Goal: Task Accomplishment & Management: Manage account settings

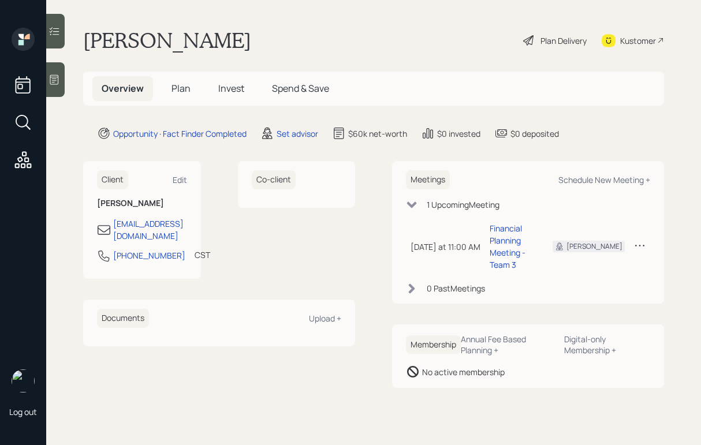
drag, startPoint x: 2, startPoint y: 230, endPoint x: -57, endPoint y: 222, distance: 59.4
click at [0, 222] on html "Log out Philip Roberts Plan Delivery Kustomer Overview Plan Invest Spend & Save…" at bounding box center [350, 222] width 701 height 445
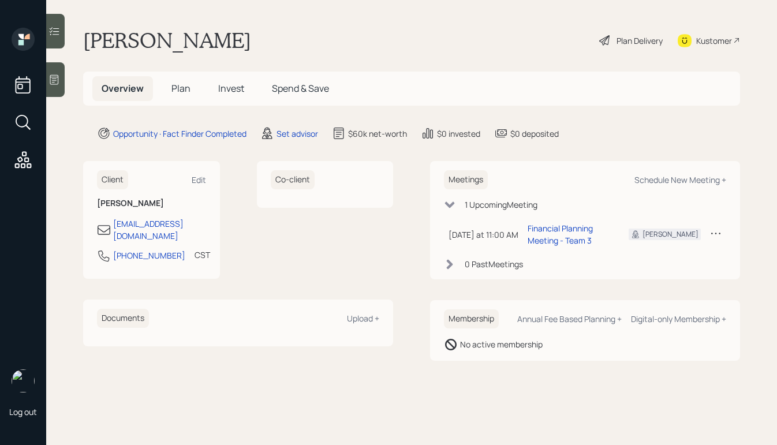
click at [627, 42] on div "Plan Delivery" at bounding box center [640, 41] width 46 height 12
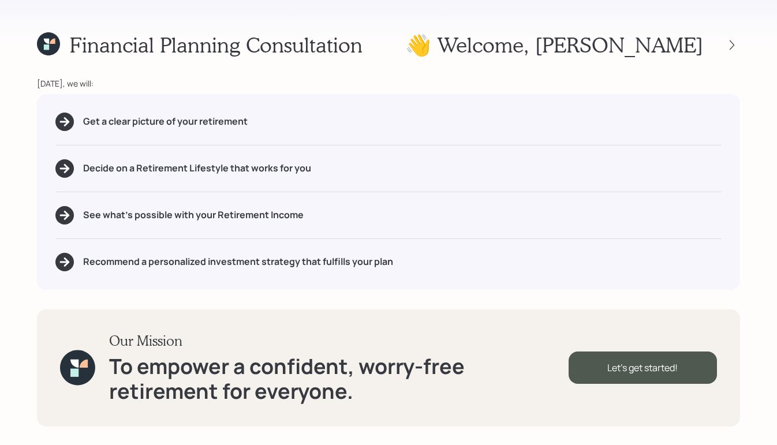
click at [701, 38] on div at bounding box center [721, 45] width 37 height 16
click at [701, 39] on icon at bounding box center [732, 45] width 12 height 12
drag, startPoint x: 430, startPoint y: 55, endPoint x: 438, endPoint y: 46, distance: 12.4
click at [431, 54] on div "Financial Planning Consultation 👋 Welcome , Philip" at bounding box center [388, 44] width 703 height 25
click at [46, 47] on icon at bounding box center [46, 46] width 5 height 5
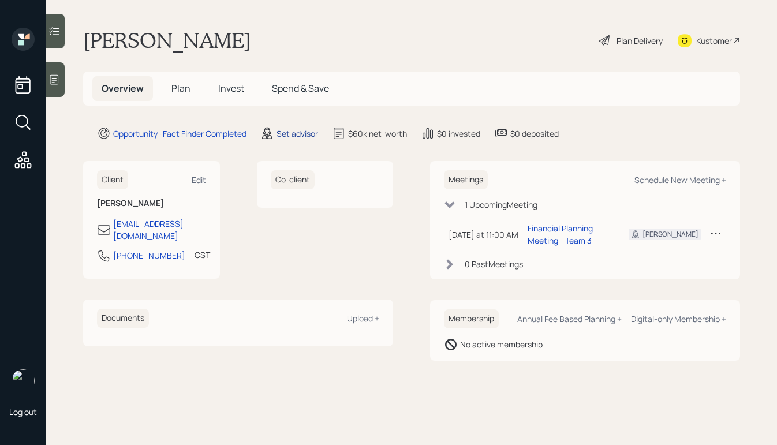
click at [309, 132] on div "Set advisor" at bounding box center [298, 134] width 42 height 12
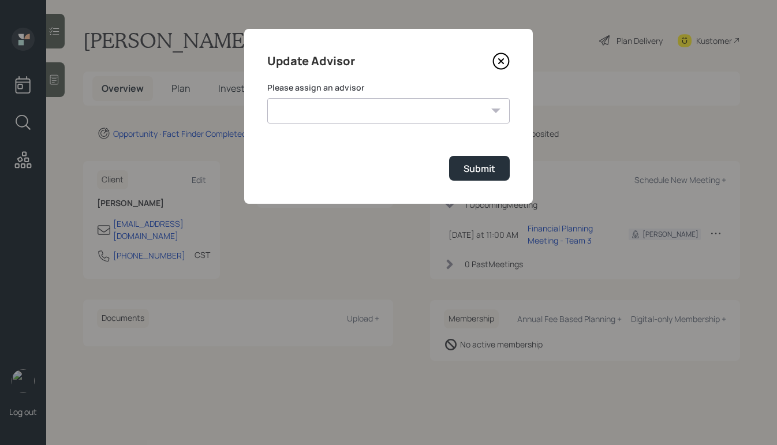
click at [420, 117] on select "Jonah Coleman Tyler End James DiStasi Treva Nostdahl Eric Schwartz Aleksandra S…" at bounding box center [388, 110] width 243 height 25
select select "b1d8ea90-abcc-42aa-86cc-4f33a132aacc"
click at [267, 98] on select "Jonah Coleman Tyler End James DiStasi Treva Nostdahl Eric Schwartz Aleksandra S…" at bounding box center [388, 110] width 243 height 25
click at [461, 170] on button "Submit" at bounding box center [479, 168] width 61 height 25
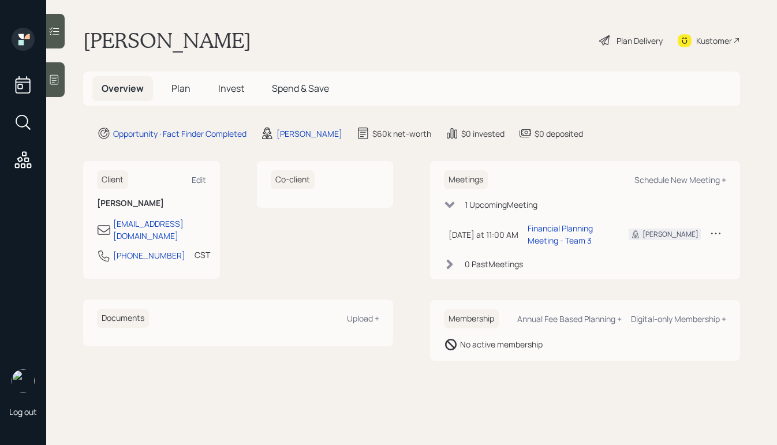
click at [610, 36] on div "Plan Delivery" at bounding box center [631, 40] width 66 height 25
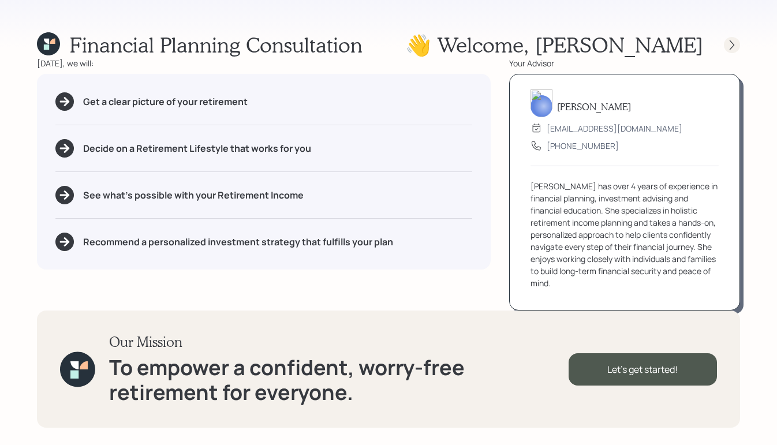
click at [701, 44] on icon at bounding box center [732, 45] width 12 height 12
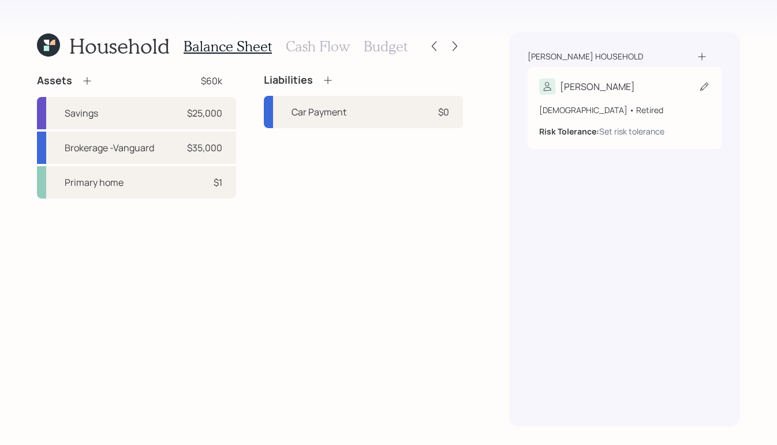
click at [620, 92] on div "Philip" at bounding box center [624, 87] width 171 height 16
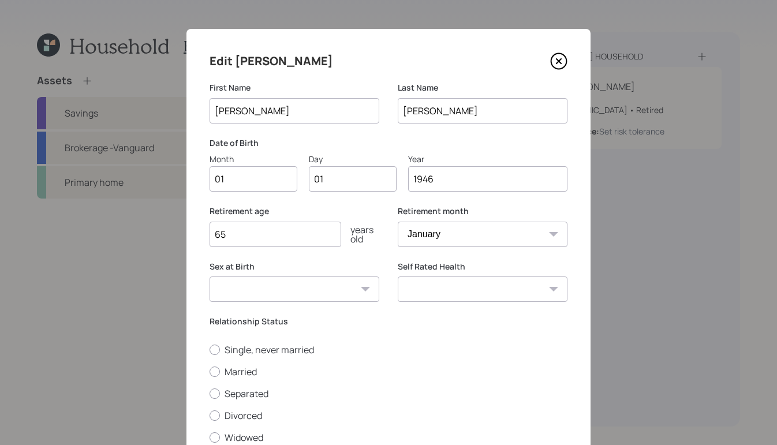
click at [256, 175] on input "01" at bounding box center [254, 178] width 88 height 25
type input "0"
type input "11"
type input "00"
type input "194"
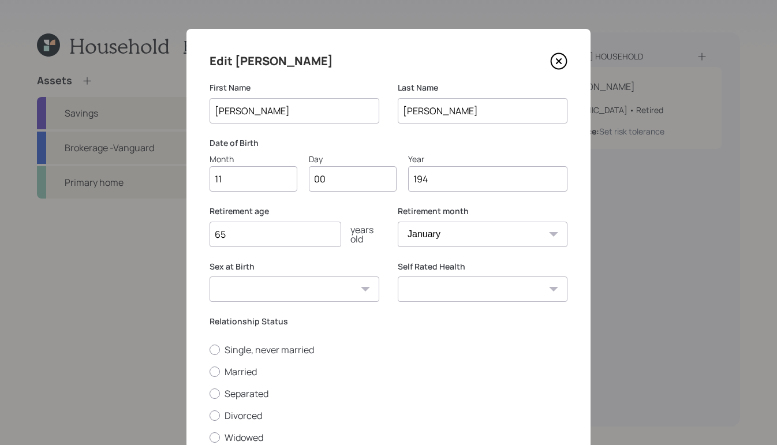
click at [344, 192] on div "Date of Birth Month 11 Day 00 Year 194" at bounding box center [389, 164] width 358 height 55
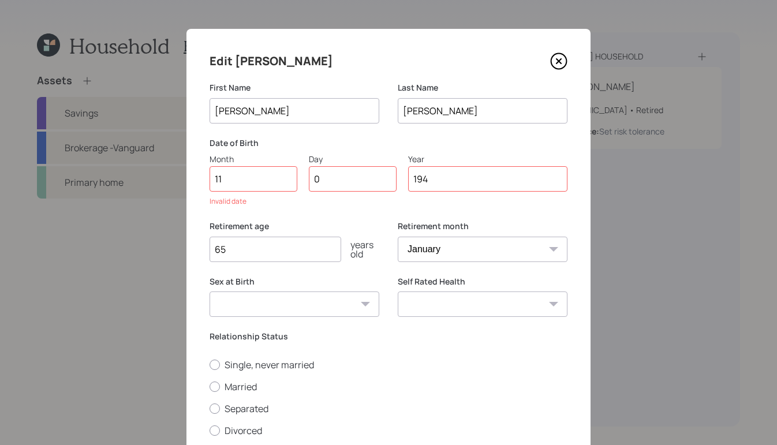
type input "09"
click at [460, 179] on input "194" at bounding box center [487, 178] width 159 height 25
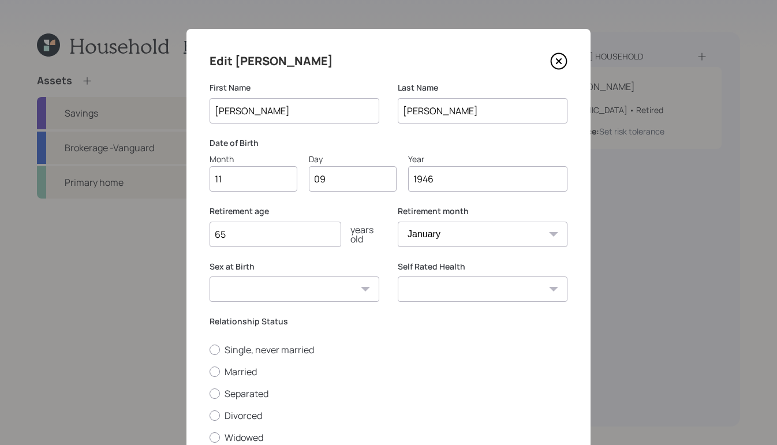
type input "1946"
drag, startPoint x: 262, startPoint y: 235, endPoint x: 173, endPoint y: 211, distance: 92.0
click at [175, 217] on div "Edit Philip First Name Philip Last Name Roberts Date of Birth Month 11 Day 09 Y…" at bounding box center [388, 222] width 777 height 445
type input "58"
click at [431, 236] on select "January February March April May June July August September October November De…" at bounding box center [483, 234] width 170 height 25
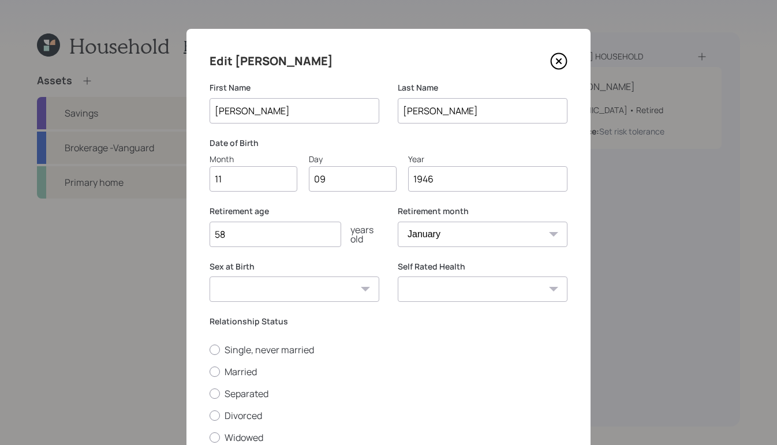
select select "11"
click at [398, 222] on select "January February March April May June July August September October November De…" at bounding box center [483, 234] width 170 height 25
click at [346, 296] on select "Male Female Other / Prefer not to say" at bounding box center [295, 289] width 170 height 25
select select "male"
click at [210, 277] on select "Male Female Other / Prefer not to say" at bounding box center [295, 289] width 170 height 25
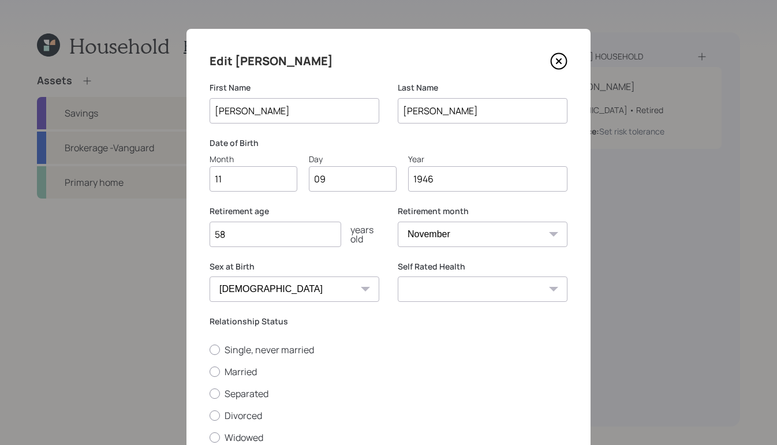
click at [444, 284] on select "Excellent Very Good Good Fair Poor" at bounding box center [483, 289] width 170 height 25
select select "very_good"
click at [398, 277] on select "Excellent Very Good Good Fair Poor" at bounding box center [483, 289] width 170 height 25
drag, startPoint x: 497, startPoint y: 340, endPoint x: 515, endPoint y: 331, distance: 19.9
click at [497, 339] on div "Relationship Status Single, never married Married Separated Divorced Widowed" at bounding box center [389, 380] width 358 height 128
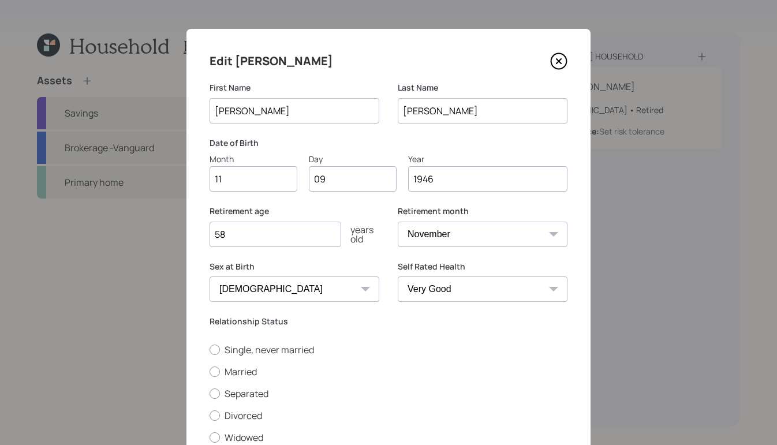
scroll to position [90, 0]
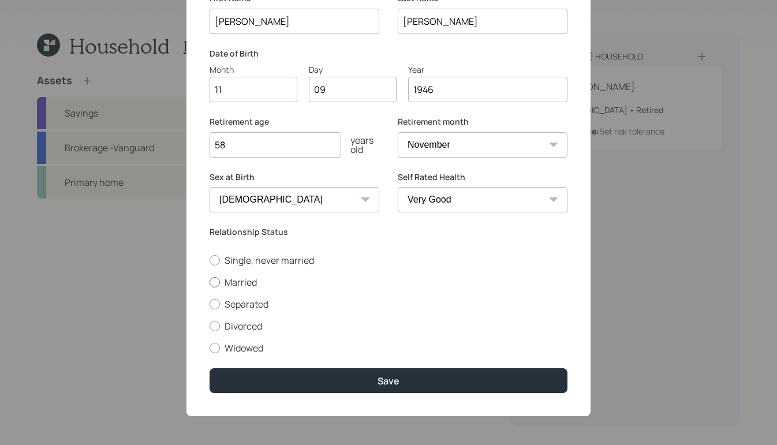
click at [210, 277] on div at bounding box center [215, 282] width 10 height 10
click at [210, 282] on input "Married" at bounding box center [209, 282] width 1 height 1
radio input "true"
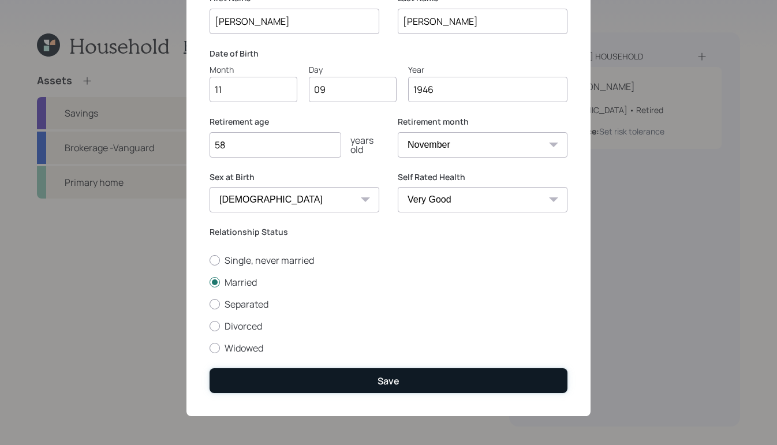
click at [392, 380] on div "Save" at bounding box center [389, 381] width 22 height 13
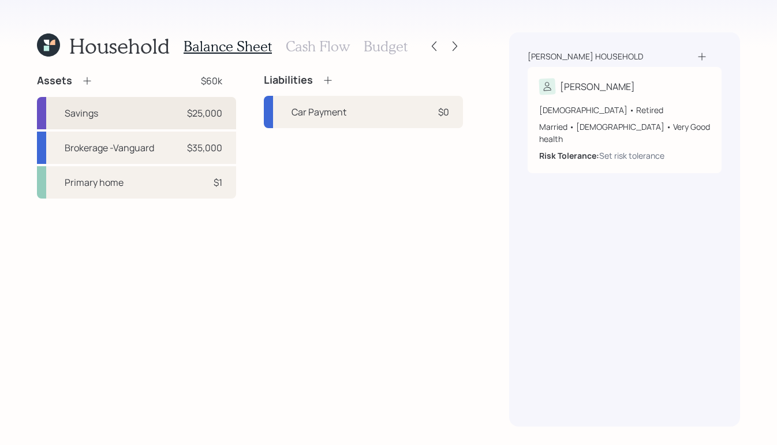
click at [151, 109] on div "Savings $25,000" at bounding box center [136, 113] width 199 height 32
select select "cash"
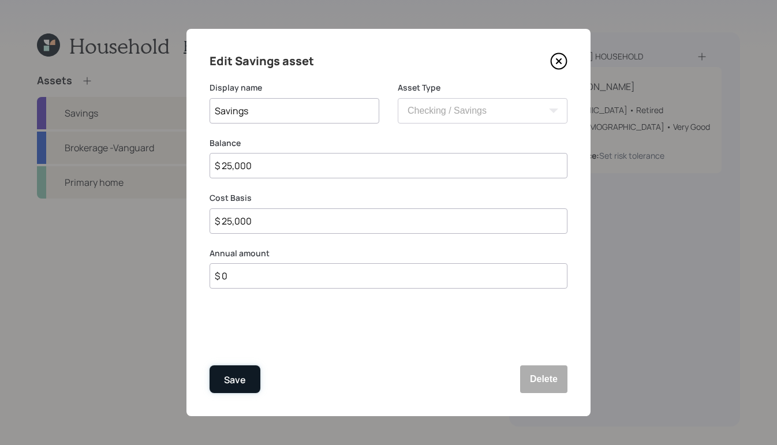
click at [237, 390] on button "Save" at bounding box center [235, 380] width 51 height 28
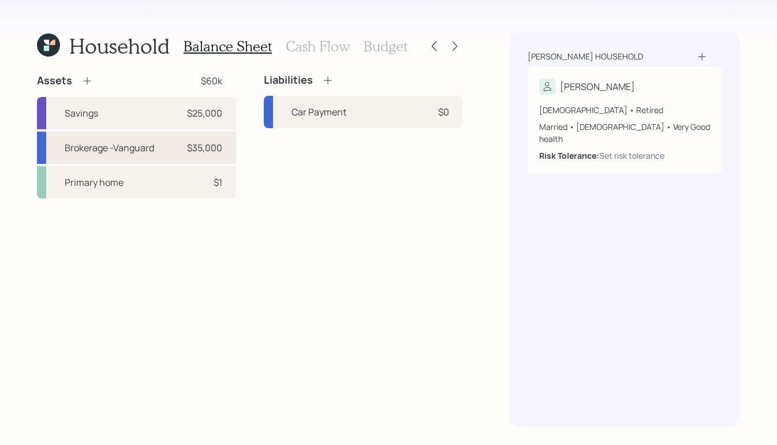
click at [153, 153] on div "Brokerage -Vanguard" at bounding box center [110, 148] width 90 height 14
select select "taxable"
select select "balanced"
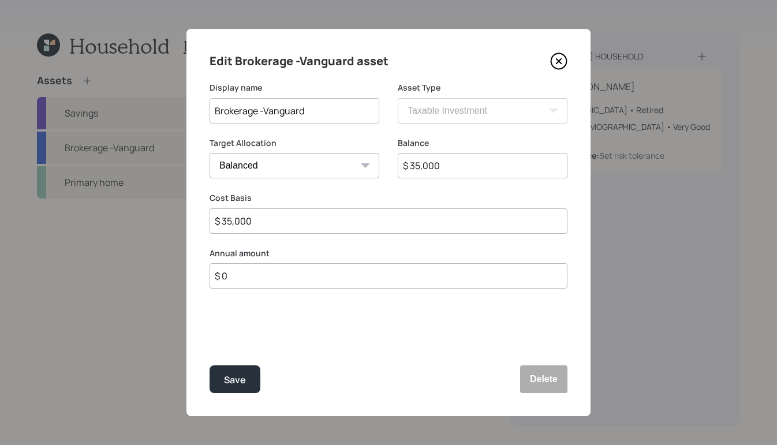
click at [355, 110] on input "Brokerage -Vanguard" at bounding box center [295, 110] width 170 height 25
type input "Brokerage -Vanguard -self manage"
click at [231, 372] on div "Save" at bounding box center [235, 380] width 22 height 16
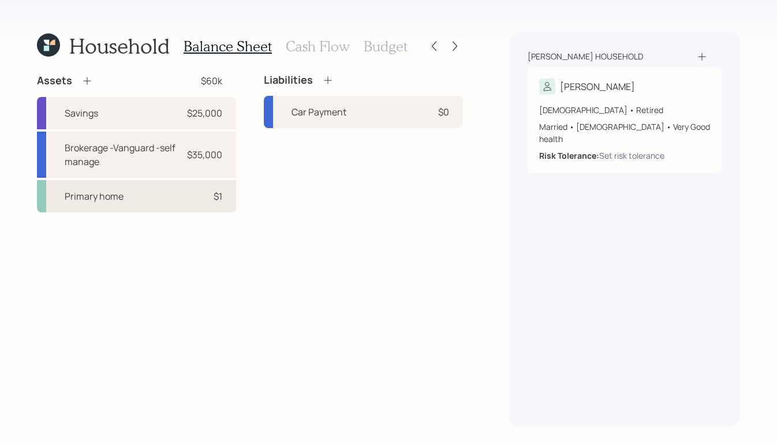
click at [99, 196] on div "Primary home" at bounding box center [94, 196] width 59 height 14
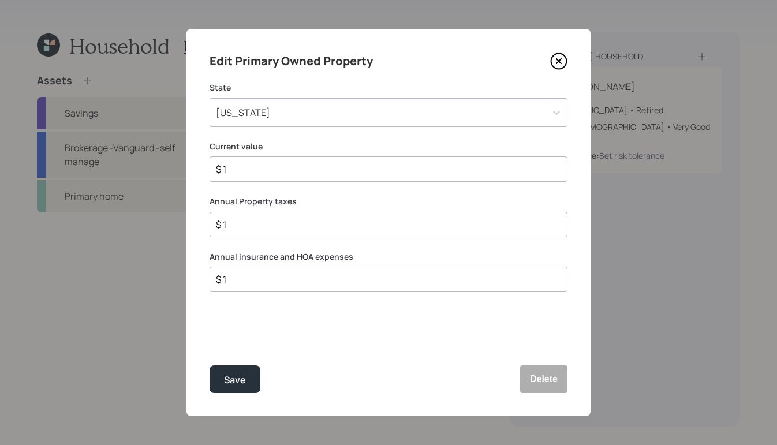
click at [554, 55] on icon at bounding box center [560, 62] width 16 height 16
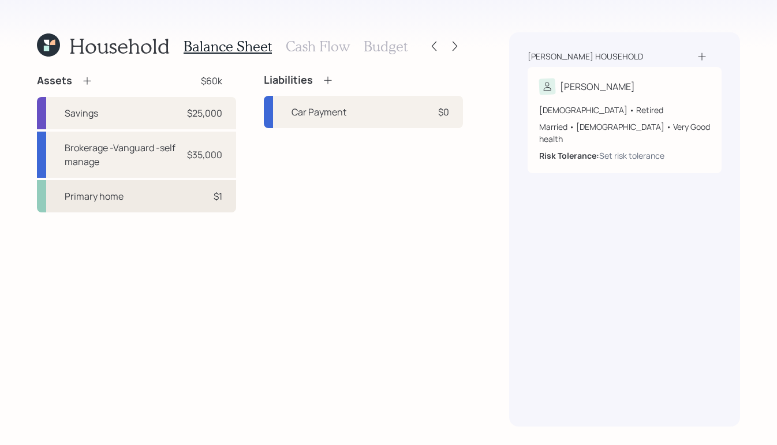
click at [172, 186] on div "Primary home $1" at bounding box center [136, 196] width 199 height 32
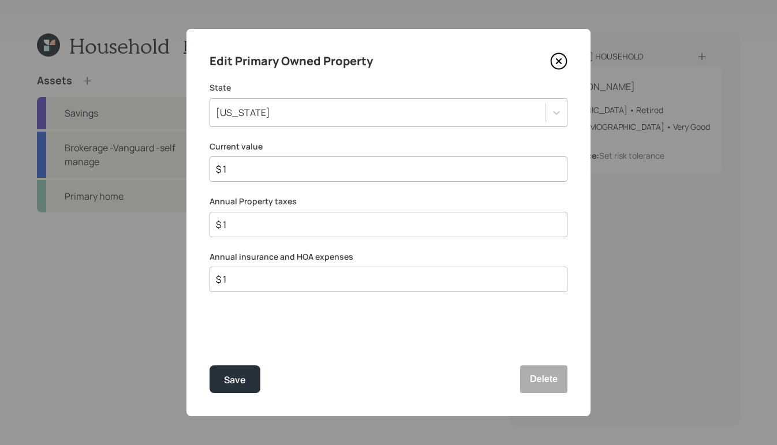
click at [277, 171] on input "$ 1" at bounding box center [384, 169] width 338 height 14
click at [316, 170] on input "$ 1" at bounding box center [384, 169] width 338 height 14
type input "$ 250,000"
click at [270, 228] on input "$ 1" at bounding box center [384, 225] width 338 height 14
type input "$ 520"
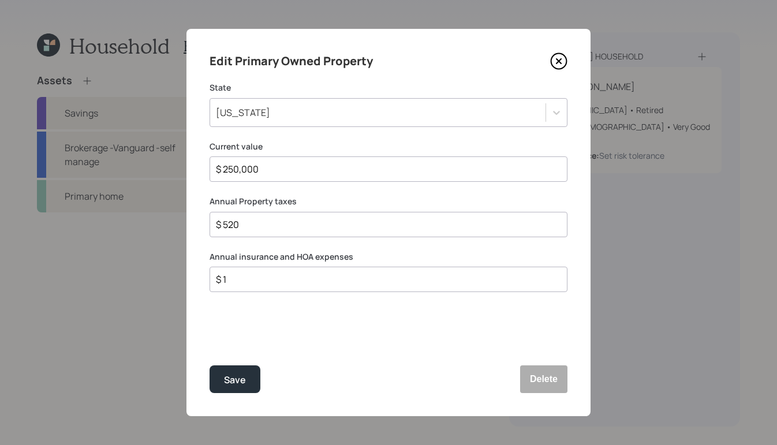
click at [323, 284] on input "$ 1" at bounding box center [384, 280] width 338 height 14
drag, startPoint x: 256, startPoint y: 281, endPoint x: 166, endPoint y: 273, distance: 91.0
click at [165, 273] on div "Edit Primary Owned Property State Arkansas Current value $ 250,000 Annual Prope…" at bounding box center [388, 222] width 777 height 445
type input "$ 1,200"
click at [230, 377] on div "Save" at bounding box center [235, 380] width 22 height 16
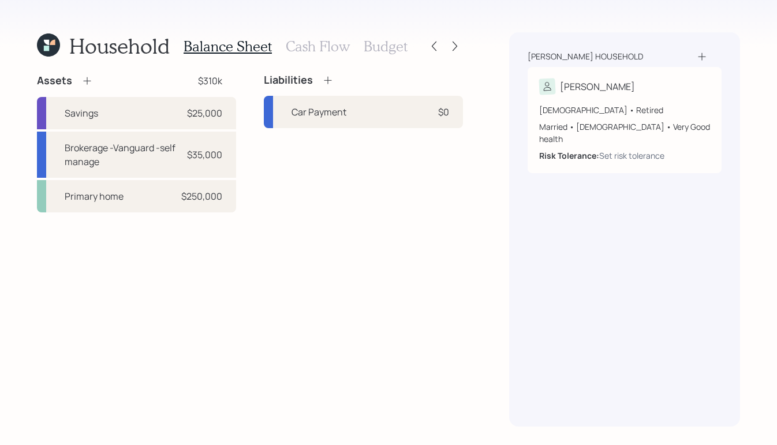
click at [84, 83] on icon at bounding box center [87, 81] width 12 height 12
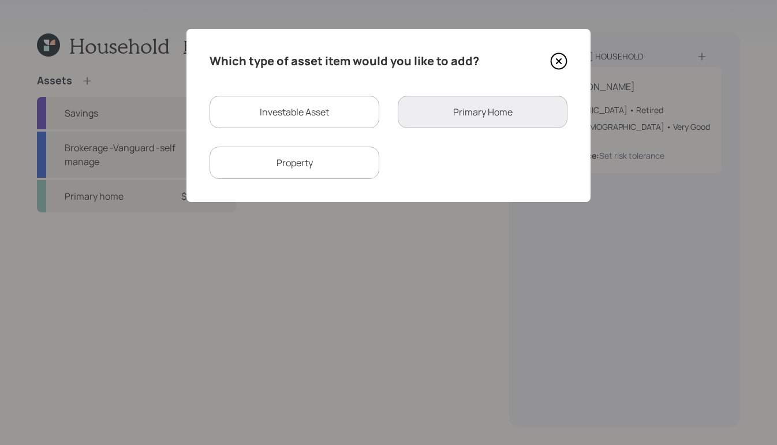
click at [355, 105] on div "Investable Asset" at bounding box center [295, 112] width 170 height 32
select select "taxable"
select select "balanced"
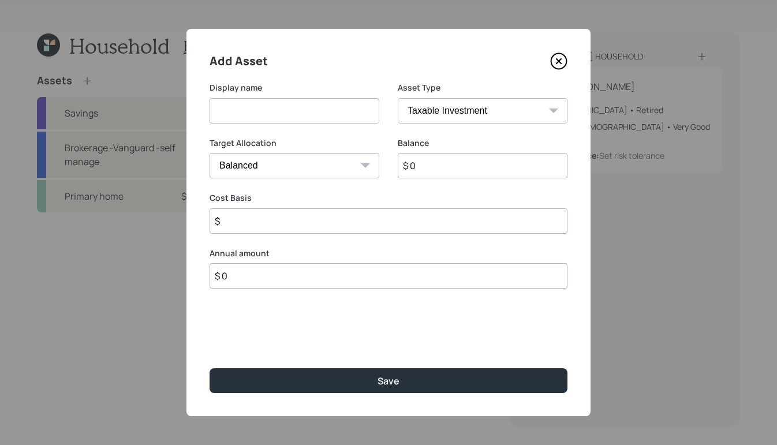
click at [352, 109] on input at bounding box center [295, 110] width 170 height 25
click at [565, 62] on icon at bounding box center [558, 61] width 17 height 17
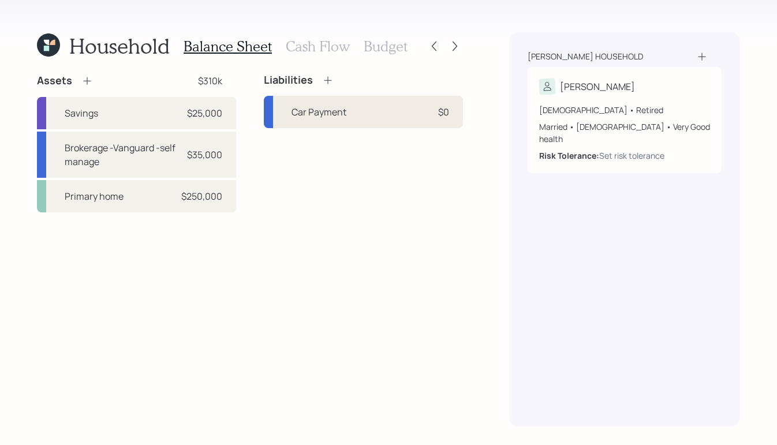
click at [348, 117] on div "Car Payment $0" at bounding box center [363, 112] width 199 height 32
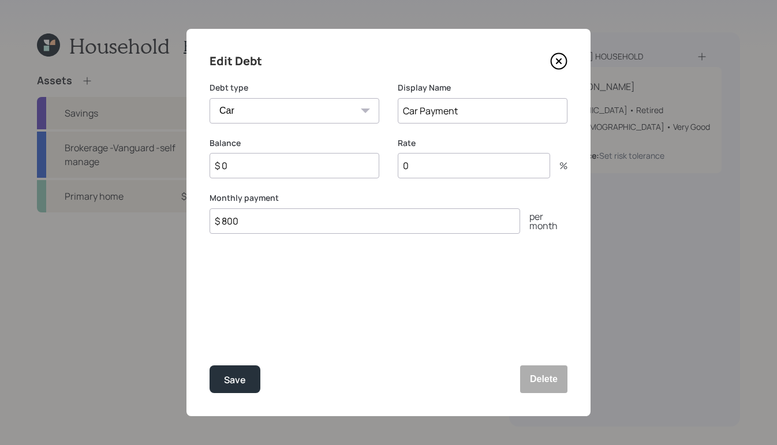
click at [289, 170] on input "$ 0" at bounding box center [295, 165] width 170 height 25
type input "$ 53,000"
click at [441, 166] on input "0" at bounding box center [474, 165] width 152 height 25
type input "7.8"
click at [231, 377] on div "Save" at bounding box center [235, 380] width 22 height 16
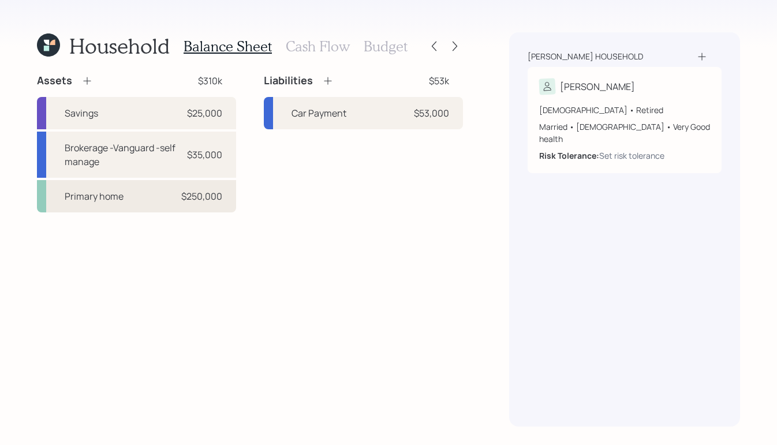
click at [178, 197] on div "Primary home $250,000" at bounding box center [136, 196] width 199 height 32
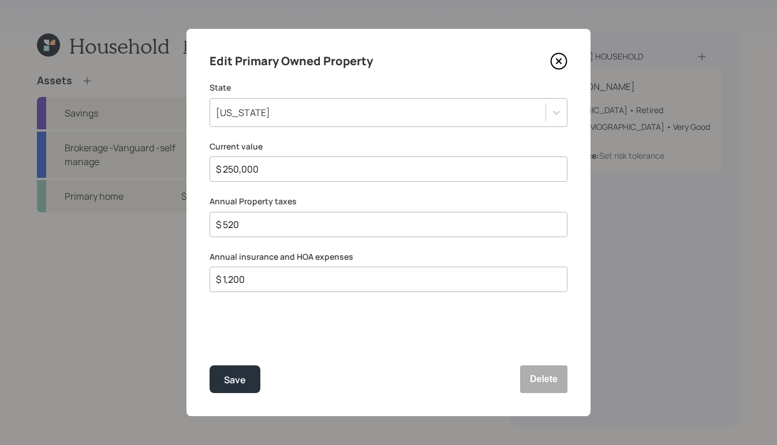
click at [553, 60] on icon at bounding box center [558, 61] width 17 height 17
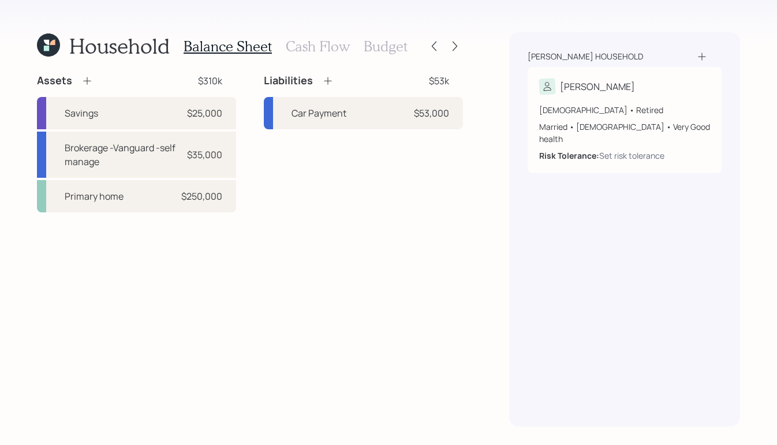
click at [334, 83] on div "Liabilities $53k" at bounding box center [363, 81] width 199 height 14
click at [330, 81] on icon at bounding box center [328, 81] width 8 height 8
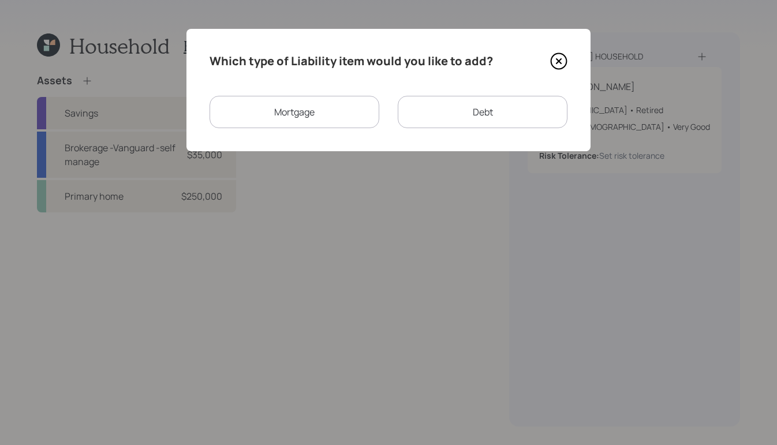
click at [331, 122] on div "Mortgage" at bounding box center [295, 112] width 170 height 32
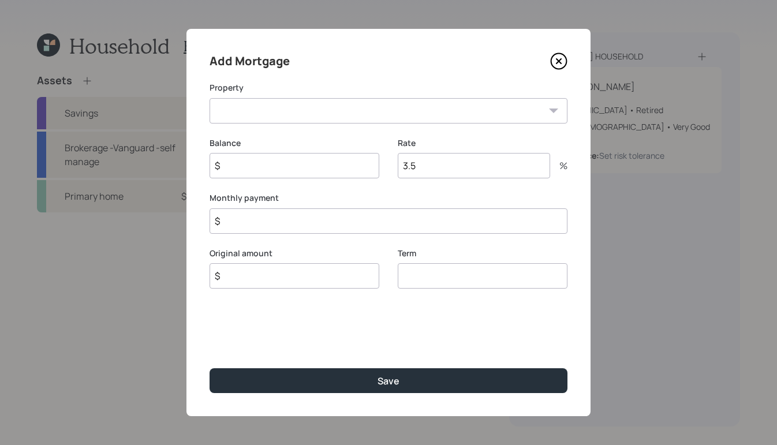
click at [284, 106] on select "AR Primary home" at bounding box center [389, 110] width 358 height 25
select select "6e93a434-fb15-460e-ae7c-6e05e13c8399"
click at [210, 98] on select "AR Primary home" at bounding box center [389, 110] width 358 height 25
click at [317, 172] on input "$" at bounding box center [295, 165] width 170 height 25
type input "$ 80,000"
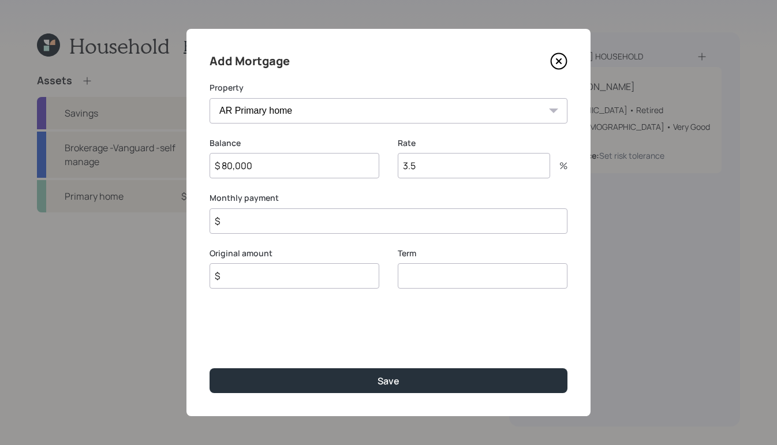
click at [453, 165] on input "3.5" at bounding box center [474, 165] width 152 height 25
type input "3"
type input "5.3"
click at [310, 223] on input "$" at bounding box center [389, 220] width 358 height 25
click at [331, 214] on input "$" at bounding box center [389, 220] width 358 height 25
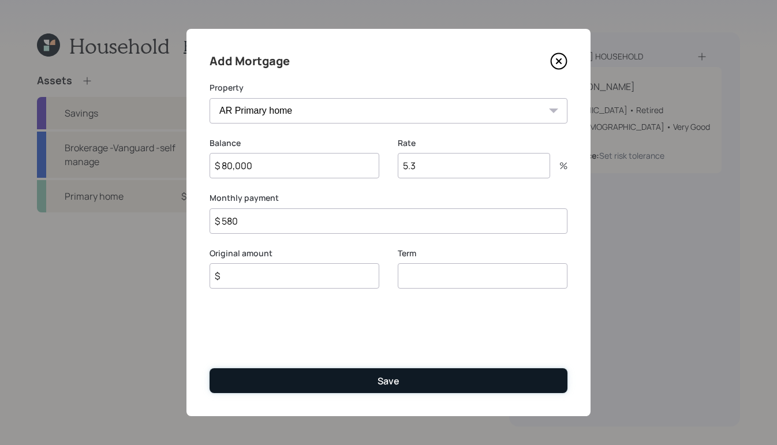
click at [317, 389] on button "Save" at bounding box center [389, 380] width 358 height 25
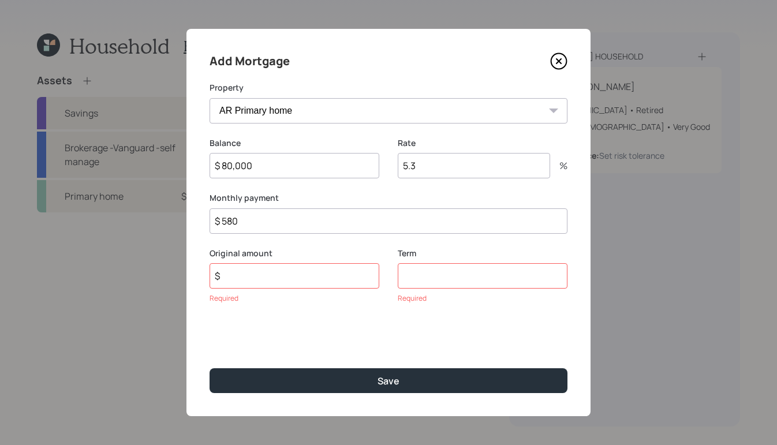
drag, startPoint x: 274, startPoint y: 226, endPoint x: 169, endPoint y: 185, distance: 112.6
click at [165, 205] on div "Add Mortgage Property AR Primary home Balance $ 80,000 Rate 5.3 % Monthly payme…" at bounding box center [388, 222] width 777 height 445
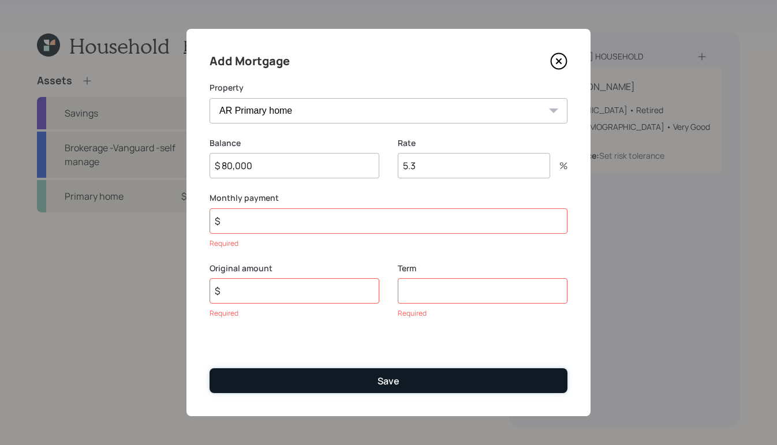
click at [413, 370] on button "Save" at bounding box center [389, 380] width 358 height 25
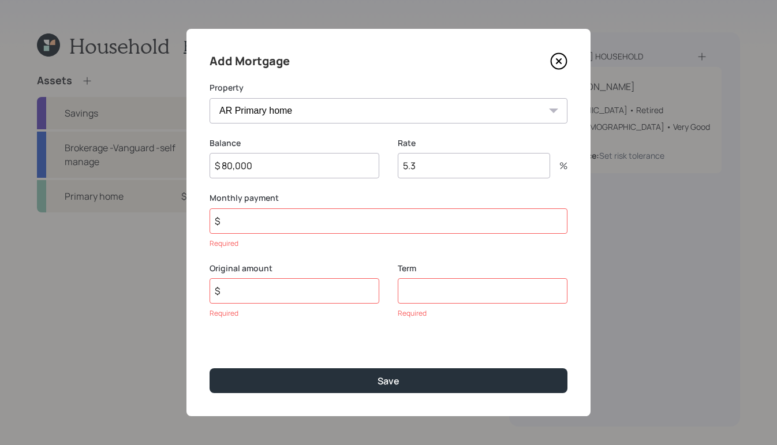
click at [288, 229] on input "$" at bounding box center [389, 220] width 358 height 25
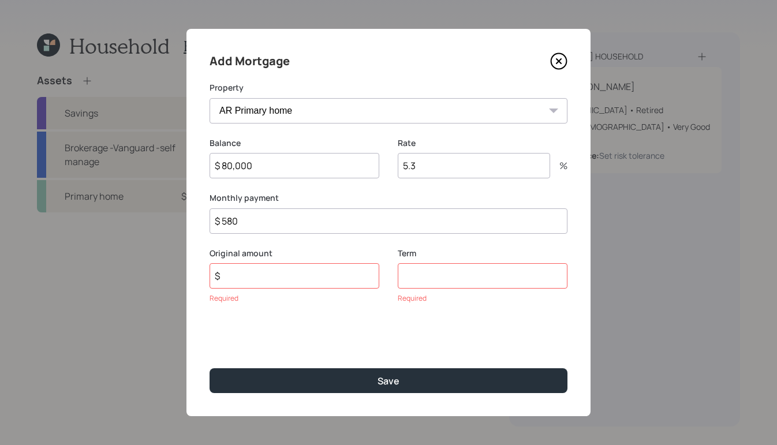
type input "$ 580"
click at [282, 277] on input "$" at bounding box center [295, 275] width 170 height 25
type input "$ 80,000"
click at [450, 281] on input "number" at bounding box center [483, 275] width 170 height 25
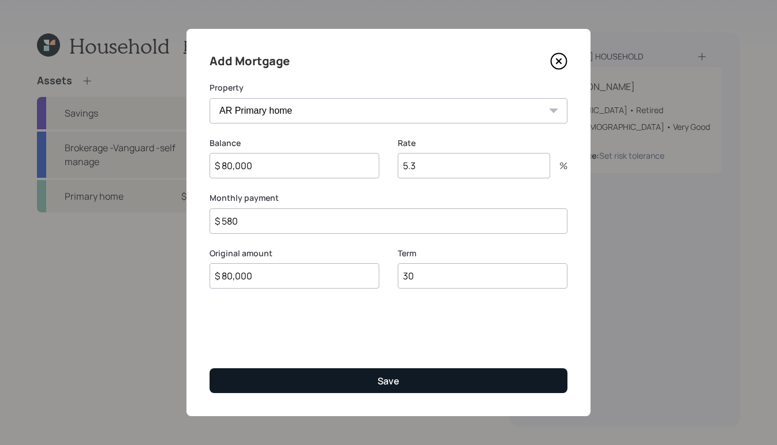
type input "30"
click at [385, 381] on div "Save" at bounding box center [389, 381] width 22 height 13
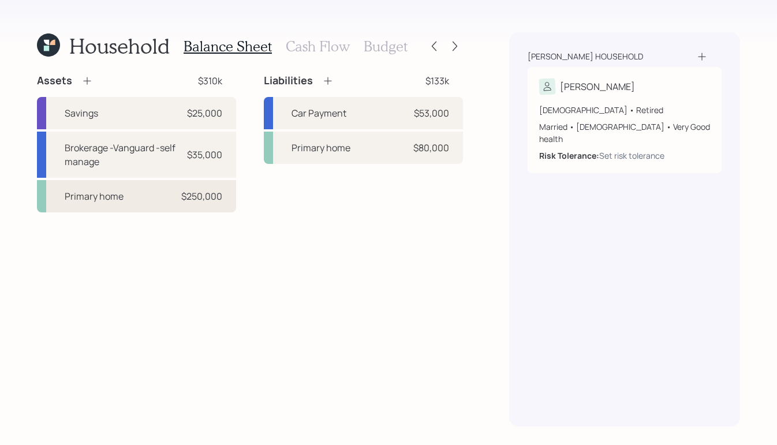
click at [143, 198] on div "Primary home $250,000" at bounding box center [136, 196] width 199 height 32
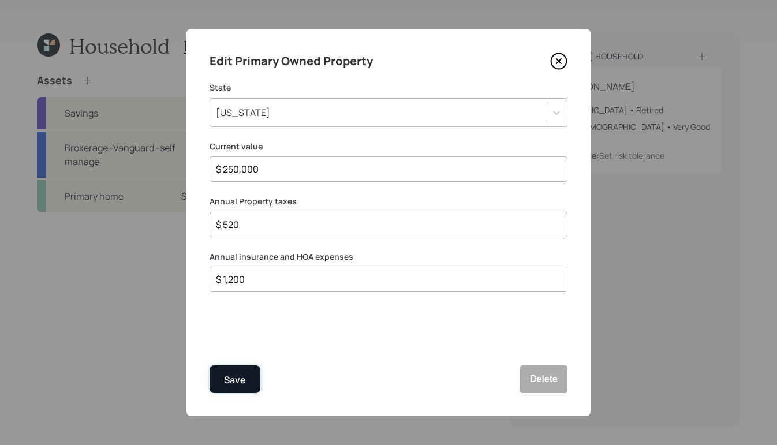
click at [234, 376] on div "Save" at bounding box center [235, 380] width 22 height 16
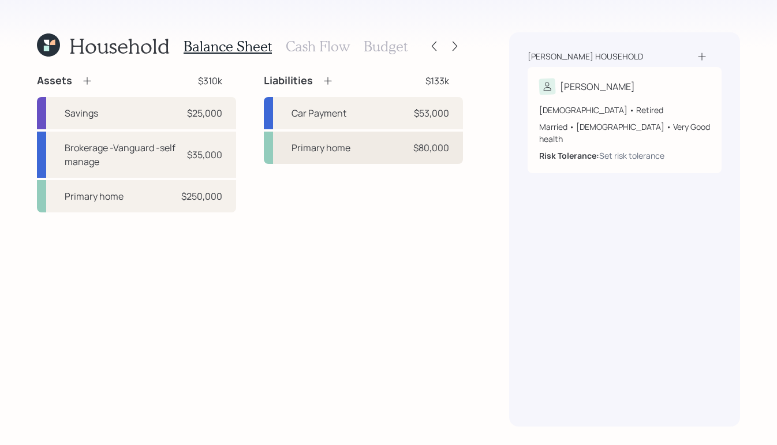
click at [357, 154] on div "Primary home $80,000" at bounding box center [363, 148] width 199 height 32
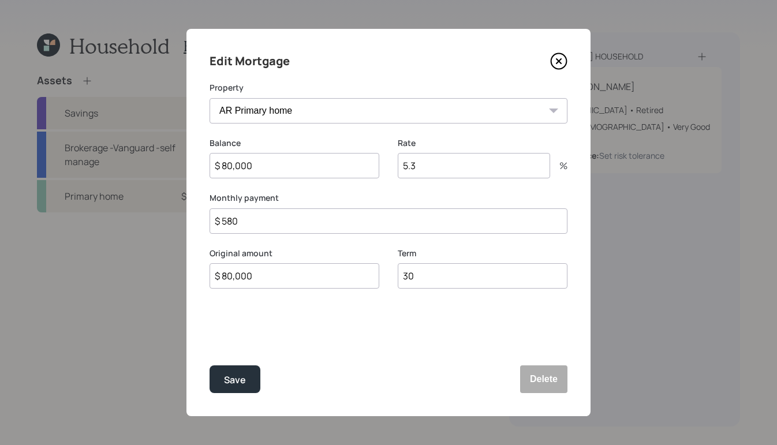
drag, startPoint x: 187, startPoint y: 198, endPoint x: 143, endPoint y: 180, distance: 47.6
click at [140, 190] on div "Edit Mortgage Property AR Primary home Balance $ 80,000 Rate 5.3 % Monthly paym…" at bounding box center [388, 222] width 777 height 445
type input "$ 437"
click at [226, 385] on div "Save" at bounding box center [235, 380] width 22 height 16
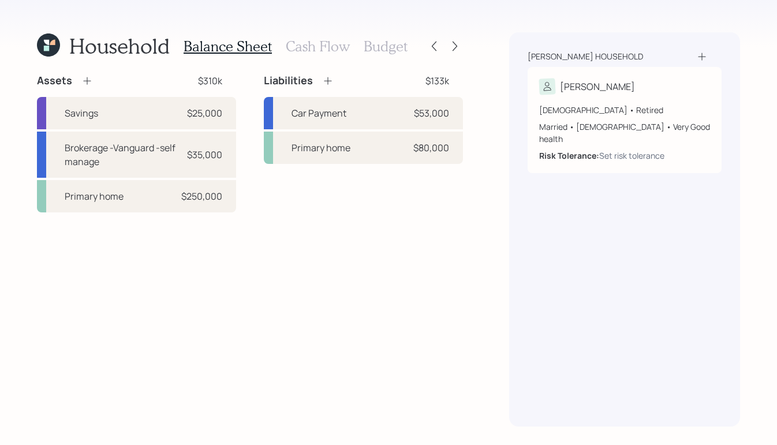
click at [323, 77] on icon at bounding box center [328, 81] width 12 height 12
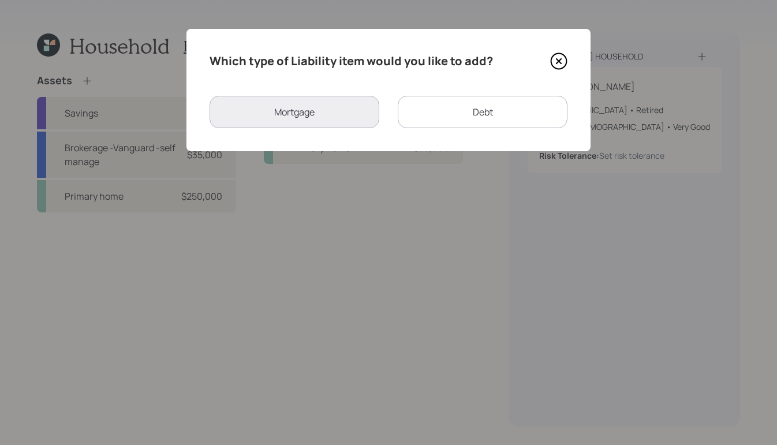
click at [437, 105] on div "Debt" at bounding box center [483, 112] width 170 height 32
select select "credit_card"
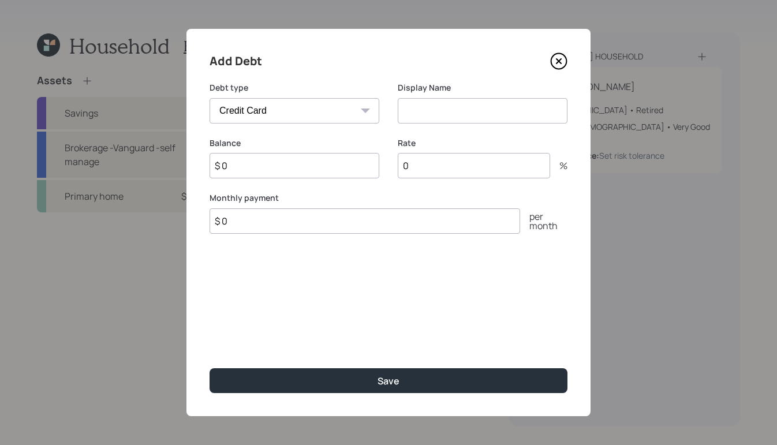
click at [437, 100] on input at bounding box center [483, 110] width 170 height 25
type input "RV"
click at [371, 114] on select "Car Credit Card Medical Student Other" at bounding box center [295, 110] width 170 height 25
select select "car"
click at [210, 98] on select "Car Credit Card Medical Student Other" at bounding box center [295, 110] width 170 height 25
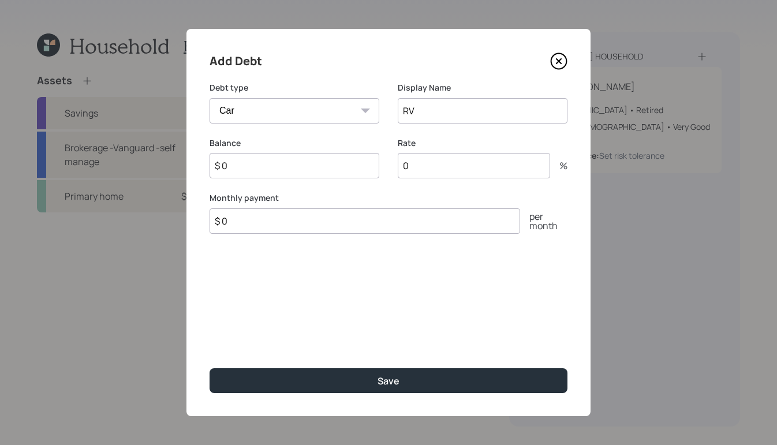
click at [456, 117] on input "RV" at bounding box center [483, 110] width 170 height 25
type input "RV Loan"
click at [301, 171] on input "$ 0" at bounding box center [295, 165] width 170 height 25
type input "$"
click at [367, 224] on input "$ 0" at bounding box center [365, 220] width 311 height 25
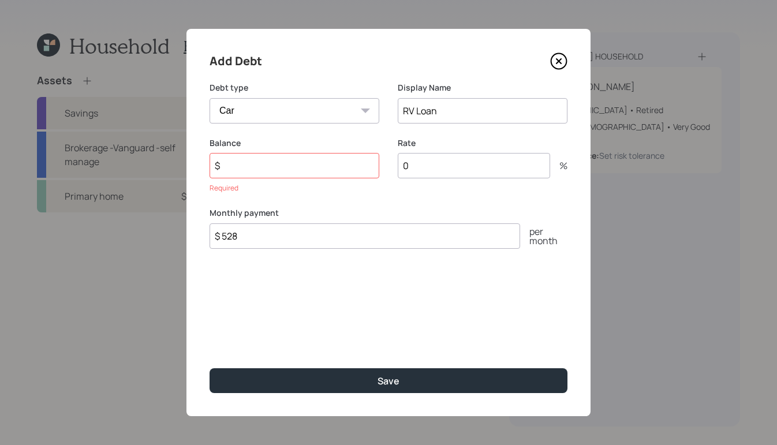
type input "$ 528"
click at [248, 165] on input "$" at bounding box center [295, 165] width 170 height 25
type input "$ 60,000"
drag, startPoint x: 452, startPoint y: 166, endPoint x: 419, endPoint y: 166, distance: 32.9
click at [419, 166] on input "0" at bounding box center [474, 165] width 152 height 25
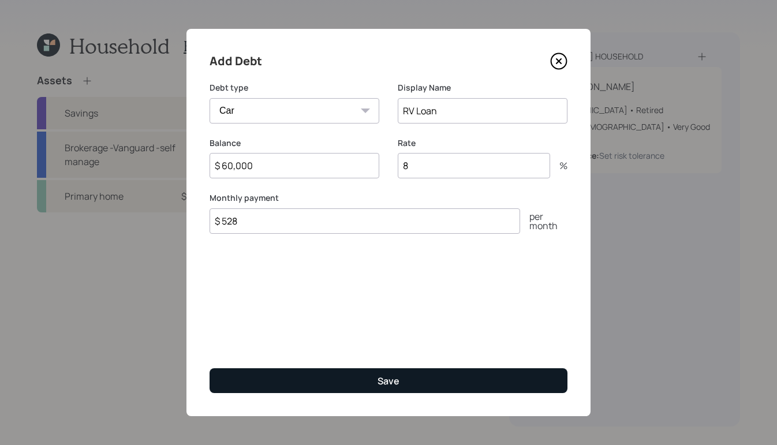
type input "8"
click at [373, 378] on button "Save" at bounding box center [389, 380] width 358 height 25
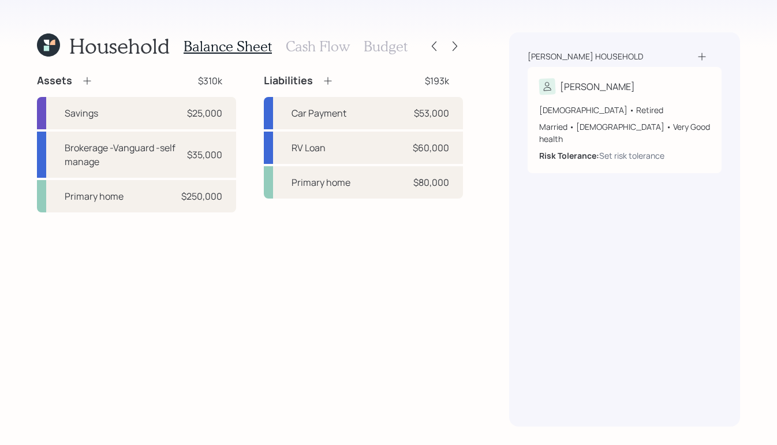
click at [327, 86] on icon at bounding box center [328, 81] width 12 height 12
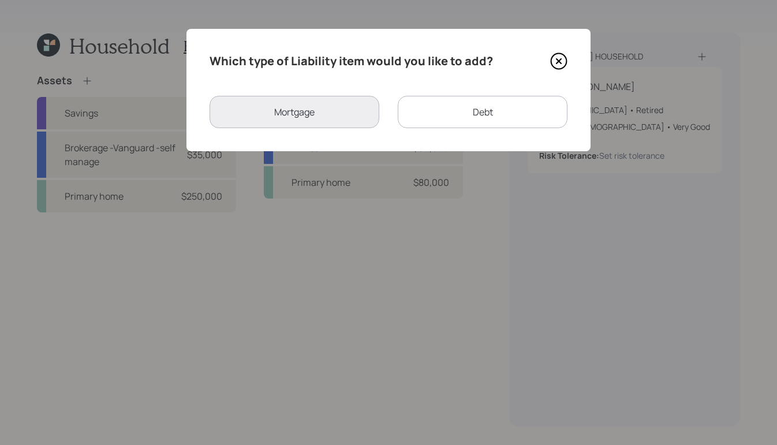
click at [484, 119] on div "Debt" at bounding box center [483, 112] width 170 height 32
select select "credit_card"
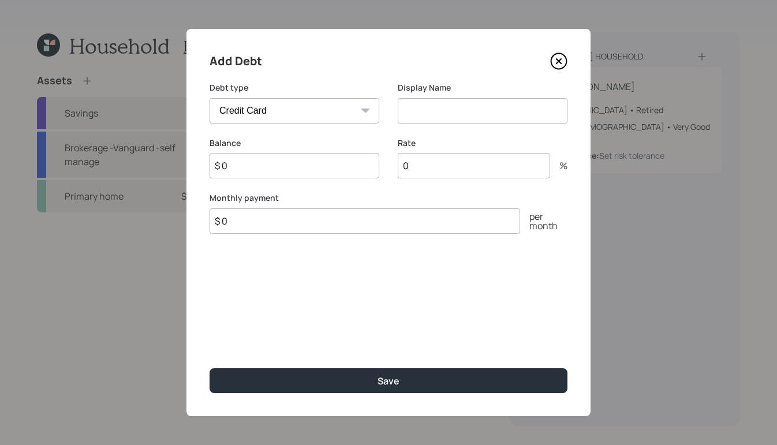
click at [472, 117] on input at bounding box center [483, 110] width 170 height 25
type input "Credit card- Home Dep."
click at [278, 162] on input "$ 0" at bounding box center [295, 165] width 170 height 25
type input "$ 900"
click at [258, 216] on input "$ 0" at bounding box center [365, 220] width 311 height 25
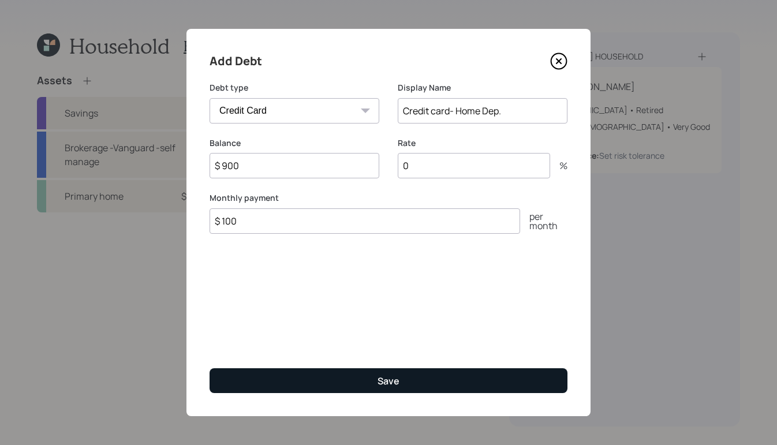
type input "$ 100"
click at [460, 392] on button "Save" at bounding box center [389, 380] width 358 height 25
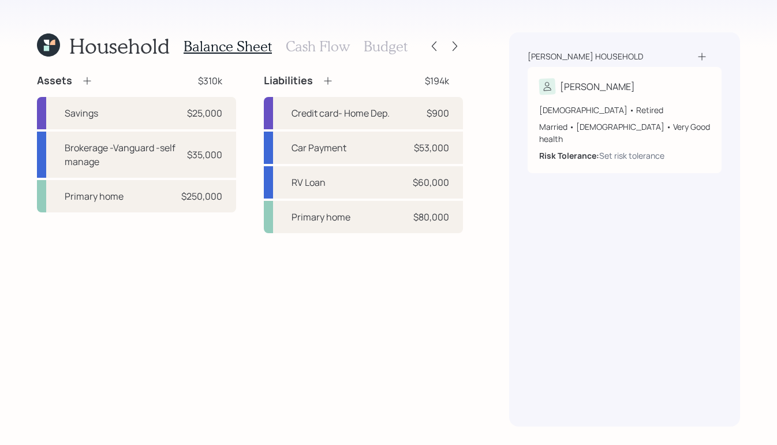
click at [323, 43] on h3 "Cash Flow" at bounding box center [318, 46] width 64 height 17
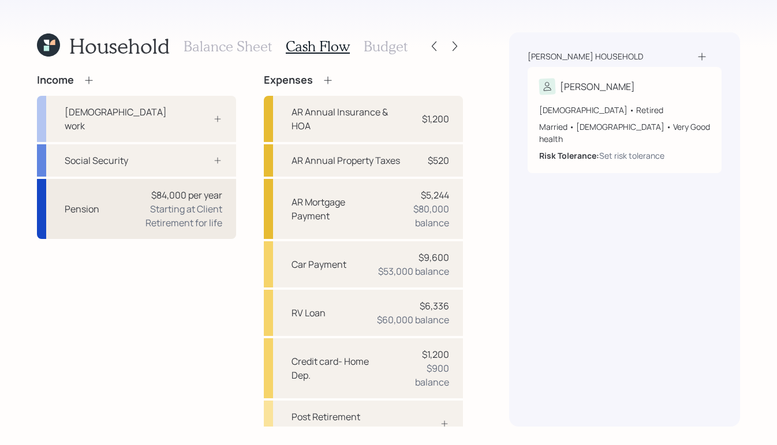
click at [87, 203] on div "Pension $84,000 per year Starting at Client Retirement for life" at bounding box center [136, 209] width 199 height 60
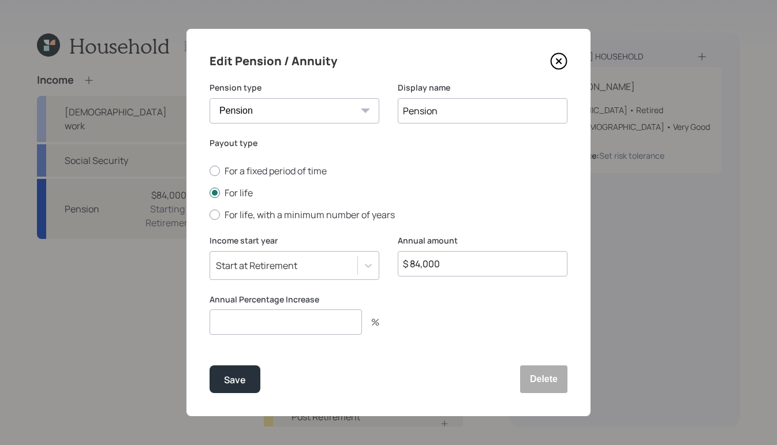
drag, startPoint x: 469, startPoint y: 255, endPoint x: 301, endPoint y: 236, distance: 168.5
click at [0, 0] on form "Pension type Pension Annuity Display name Pension Payout type For a fixed perio…" at bounding box center [0, 0] width 0 height 0
drag, startPoint x: 440, startPoint y: 258, endPoint x: 475, endPoint y: 270, distance: 36.7
click at [475, 270] on input "$ 84,000" at bounding box center [483, 263] width 170 height 25
drag, startPoint x: 467, startPoint y: 267, endPoint x: 263, endPoint y: 263, distance: 203.9
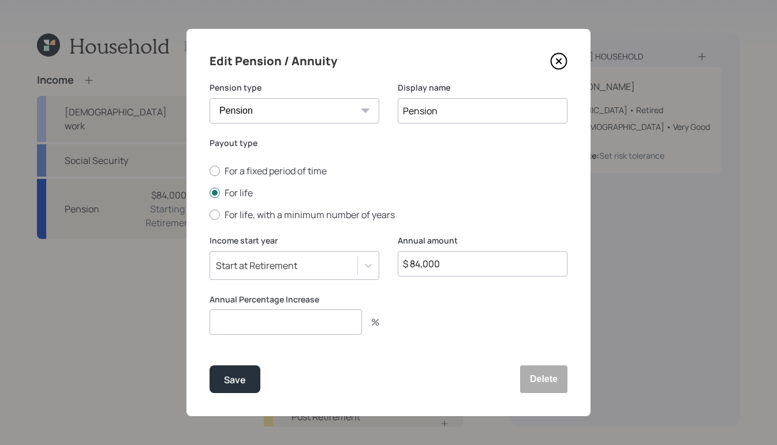
click at [251, 267] on div "Income start year Start at Retirement Annual amount $ 84,000" at bounding box center [389, 264] width 358 height 59
drag, startPoint x: 455, startPoint y: 268, endPoint x: 370, endPoint y: 267, distance: 85.5
click at [370, 267] on div "Income start year Start at Retirement Annual amount $ 84,000" at bounding box center [389, 264] width 358 height 59
type input "$ 72,000"
click at [304, 327] on input "number" at bounding box center [286, 322] width 152 height 25
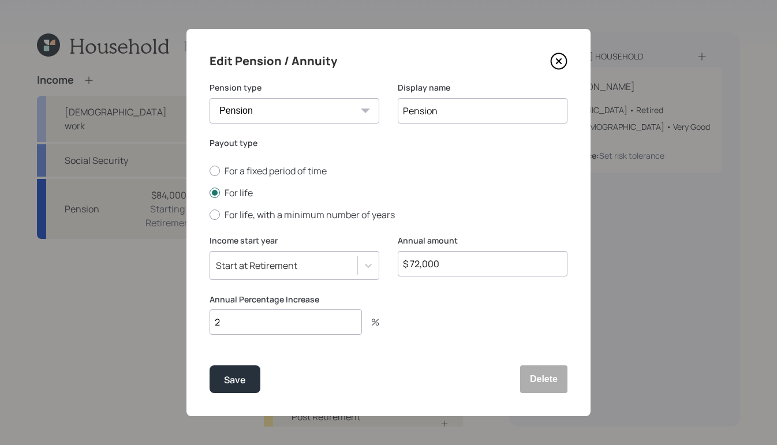
type input "2"
click at [236, 364] on div "Edit Pension / Annuity Pension type Pension Annuity Display name Pension Payout…" at bounding box center [389, 223] width 404 height 388
click at [237, 368] on button "Save" at bounding box center [235, 380] width 51 height 28
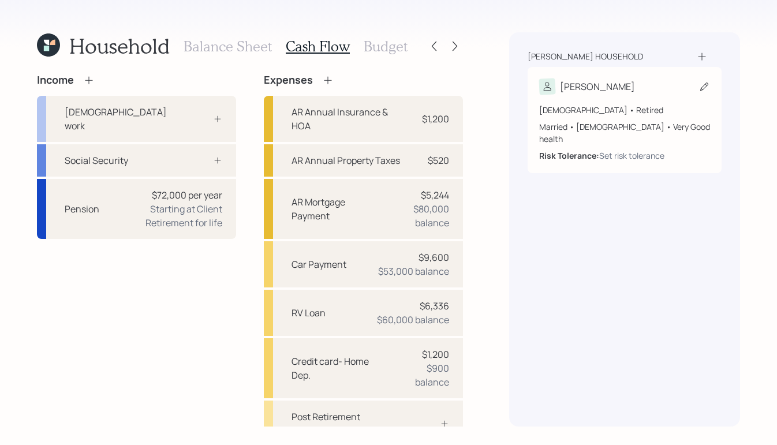
click at [648, 98] on div "78 years old • Retired Married • Male • Very Good health Risk Tolerance: Set ri…" at bounding box center [624, 128] width 171 height 67
select select "11"
select select "very_good"
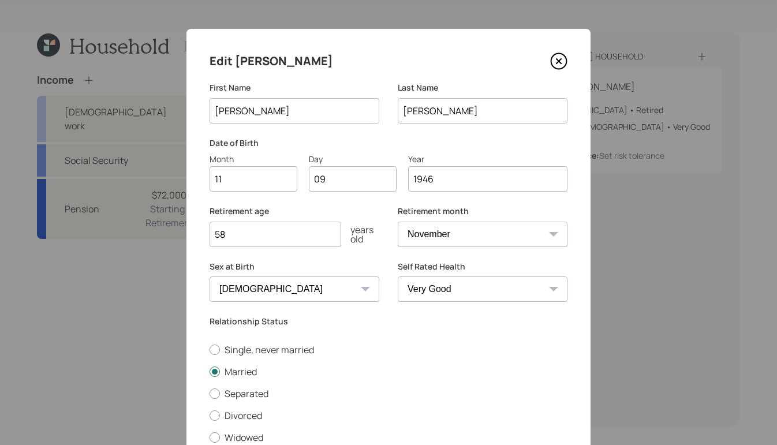
click at [559, 60] on icon at bounding box center [558, 61] width 17 height 17
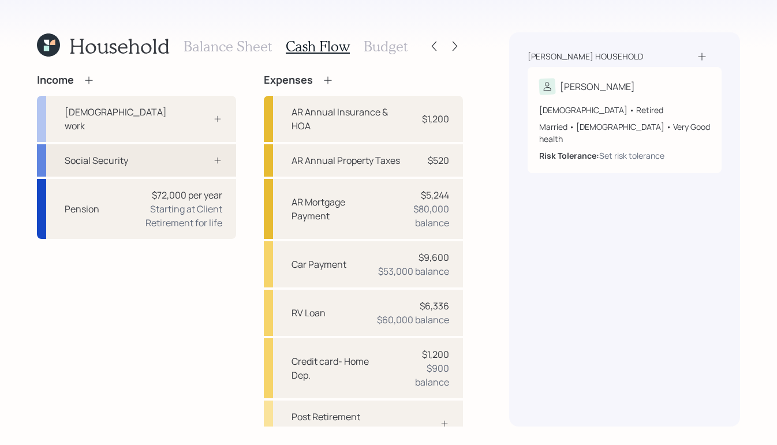
click at [213, 156] on icon at bounding box center [217, 160] width 9 height 9
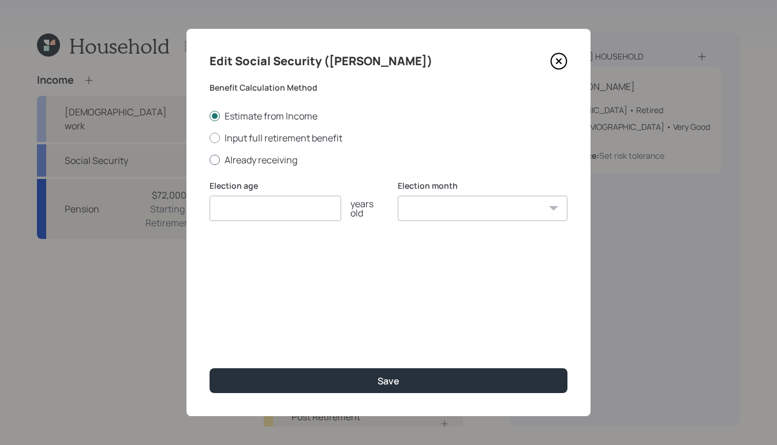
click at [218, 159] on div at bounding box center [215, 160] width 10 height 10
click at [210, 159] on input "Already receiving" at bounding box center [209, 159] width 1 height 1
radio input "true"
click at [299, 255] on input "$" at bounding box center [389, 263] width 358 height 25
drag, startPoint x: 273, startPoint y: 262, endPoint x: 174, endPoint y: 248, distance: 100.3
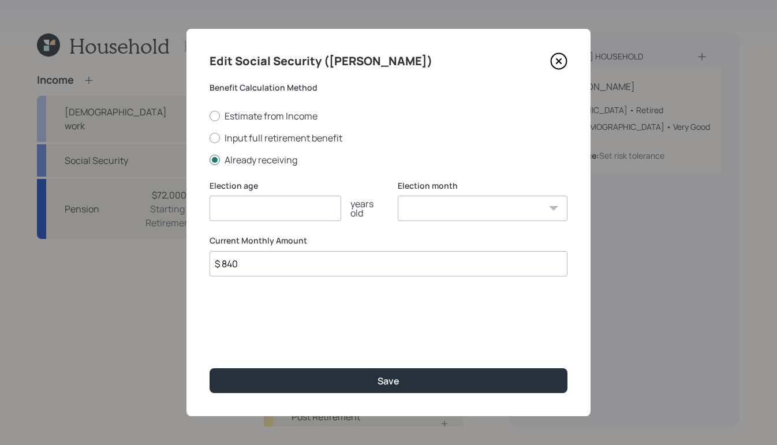
click at [174, 248] on div "Edit Social Security (Philip) Benefit Calculation Method Estimate from Income I…" at bounding box center [388, 222] width 777 height 445
type input "$ 1,025"
click at [280, 213] on input "number" at bounding box center [276, 208] width 132 height 25
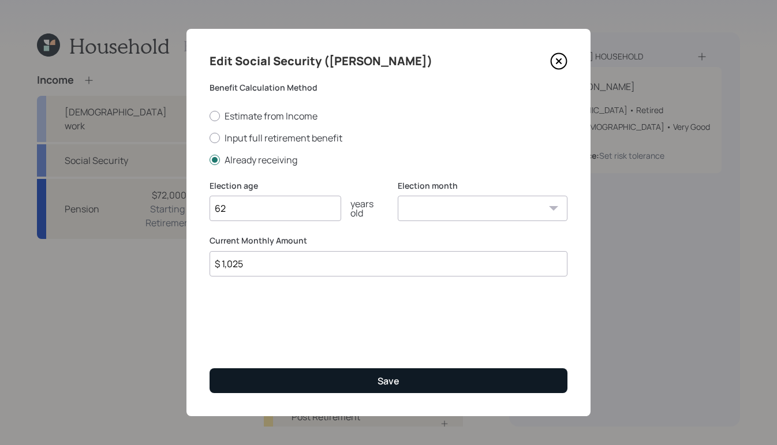
type input "62"
click at [488, 385] on button "Save" at bounding box center [389, 380] width 358 height 25
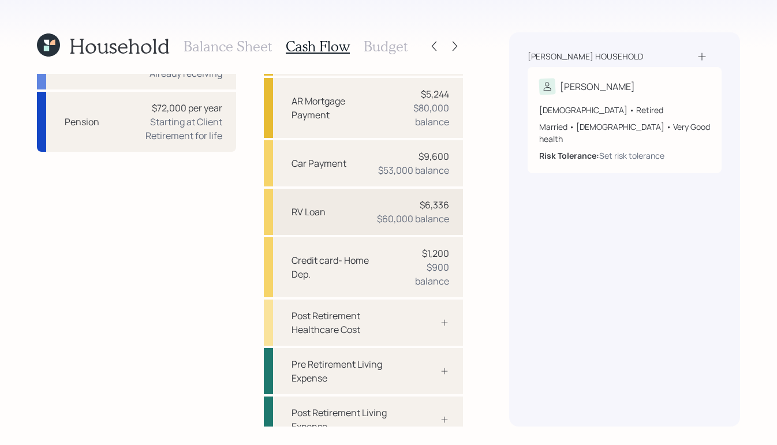
scroll to position [117, 0]
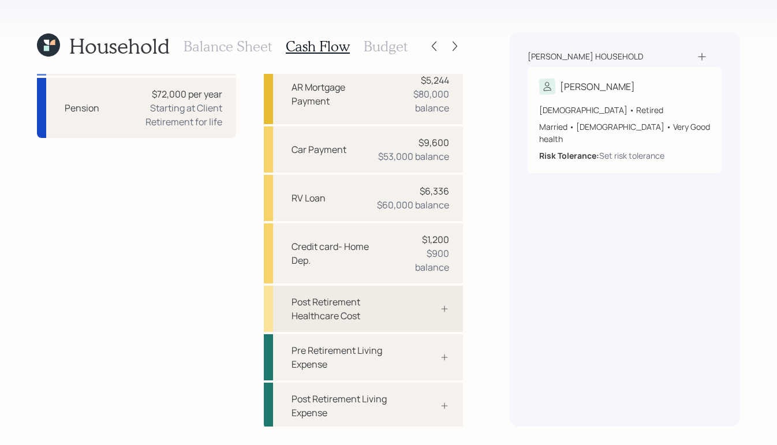
click at [377, 317] on div "Post Retirement Healthcare Cost" at bounding box center [349, 309] width 114 height 28
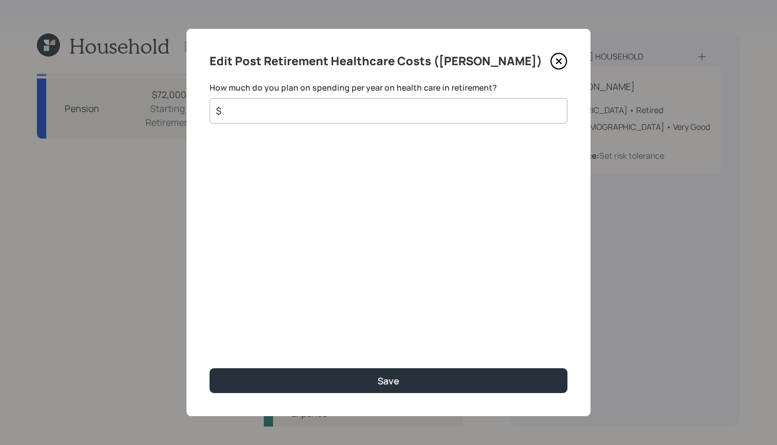
click at [463, 111] on input "$" at bounding box center [384, 111] width 338 height 14
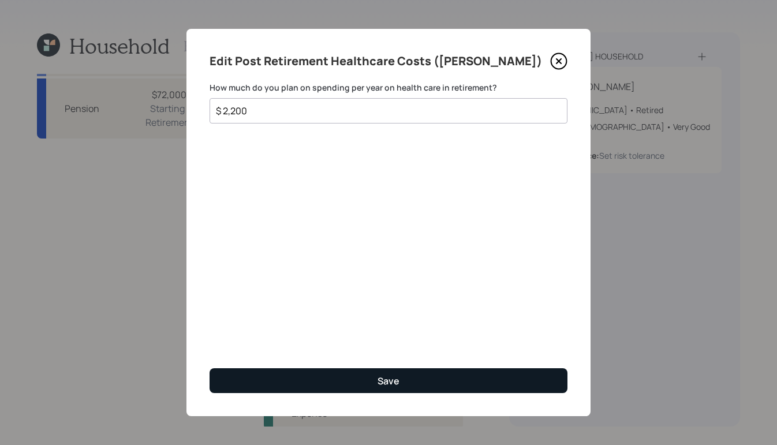
type input "$ 2,200"
click at [430, 385] on button "Save" at bounding box center [389, 380] width 358 height 25
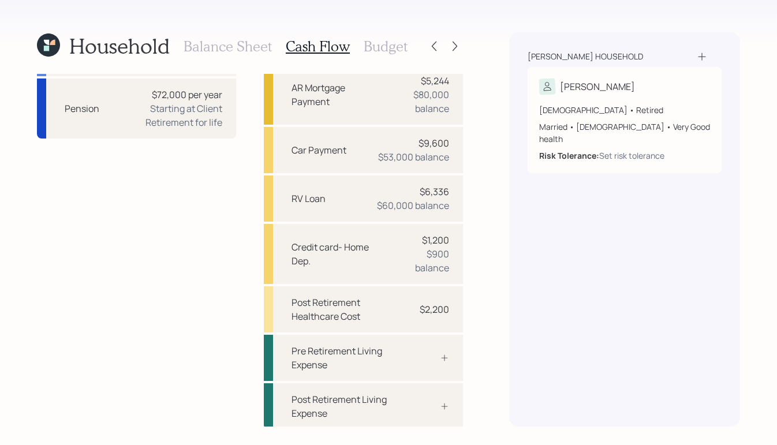
click at [375, 46] on h3 "Budget" at bounding box center [386, 46] width 44 height 17
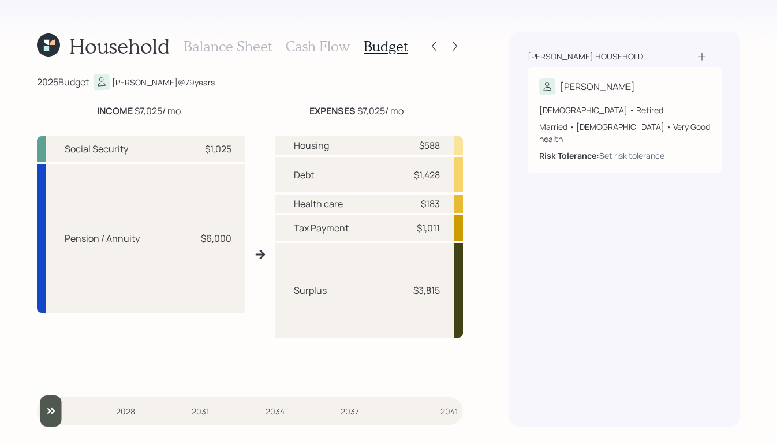
click at [297, 48] on h3 "Cash Flow" at bounding box center [318, 46] width 64 height 17
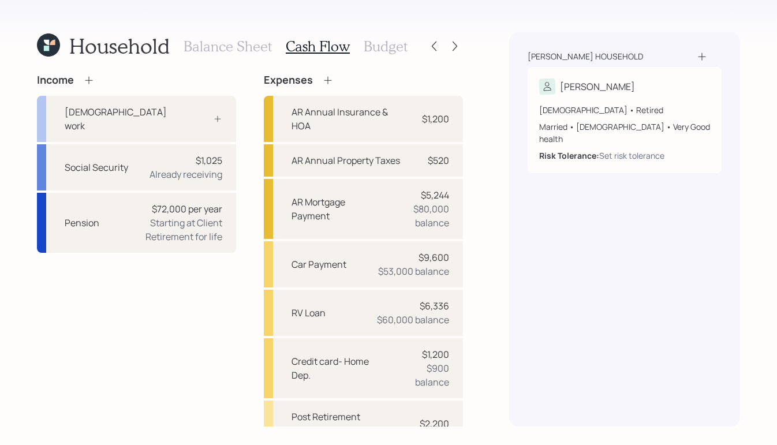
click at [388, 53] on h3 "Budget" at bounding box center [386, 46] width 44 height 17
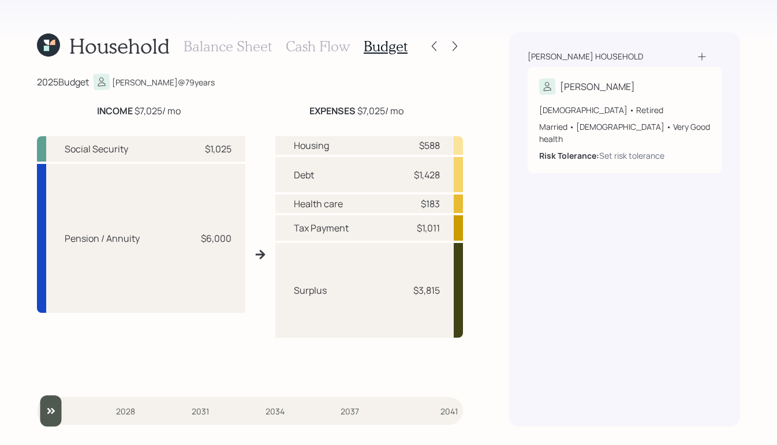
drag, startPoint x: 300, startPoint y: 106, endPoint x: 418, endPoint y: 110, distance: 117.3
click at [421, 113] on div "EXPENSES $7,025 / mo" at bounding box center [356, 111] width 214 height 14
click at [420, 110] on div "EXPENSES $7,025 / mo" at bounding box center [356, 111] width 214 height 14
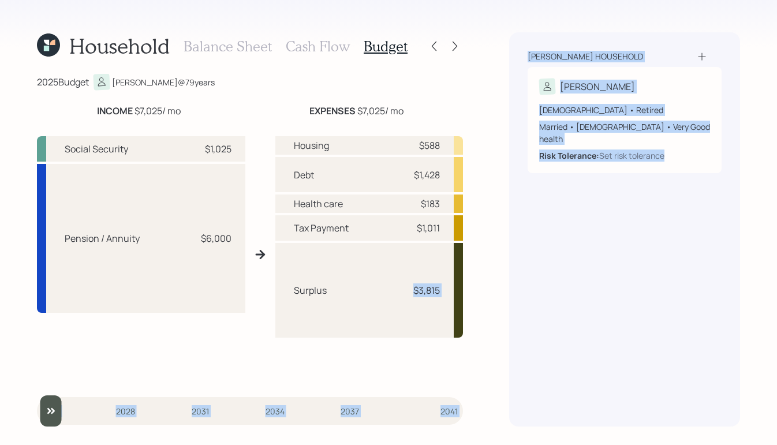
drag, startPoint x: 412, startPoint y: 293, endPoint x: 545, endPoint y: 289, distance: 132.3
click at [545, 289] on div "Household Balance Sheet Cash Flow Budget 2025 Budget Philip @ 79 years INCOME $…" at bounding box center [388, 222] width 777 height 445
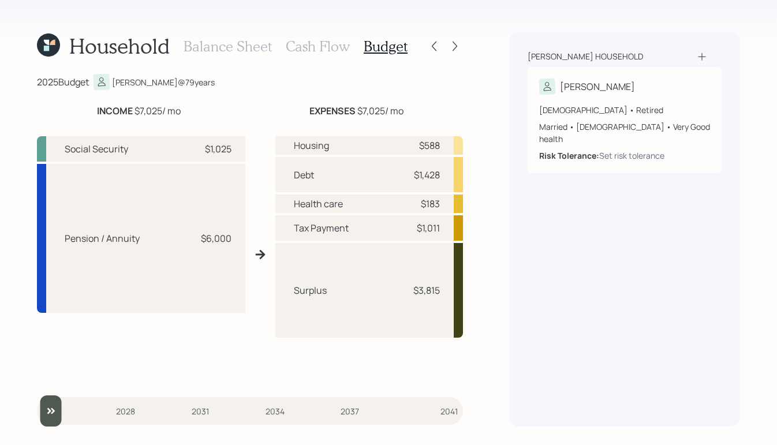
click at [519, 297] on div "Roberts household Philip 78 years old • Retired Married • Male • Very Good heal…" at bounding box center [624, 229] width 231 height 394
click at [312, 50] on h3 "Cash Flow" at bounding box center [318, 46] width 64 height 17
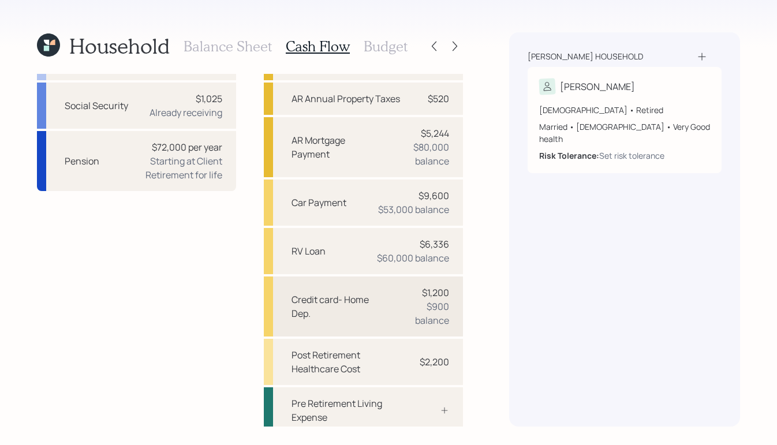
scroll to position [117, 0]
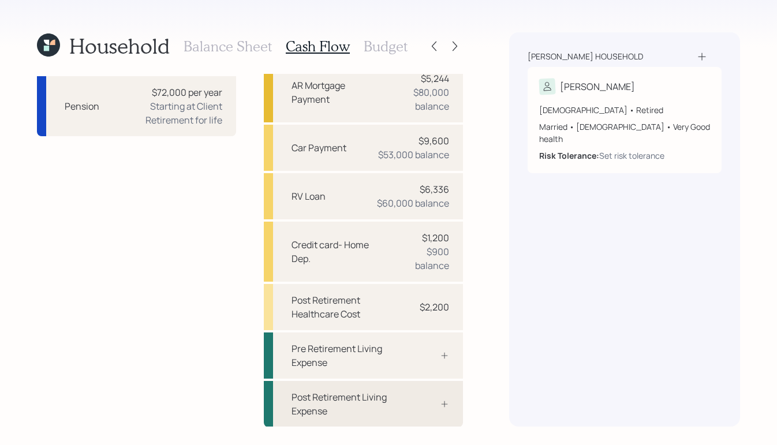
click at [342, 409] on div "Post Retirement Living Expense" at bounding box center [349, 404] width 114 height 28
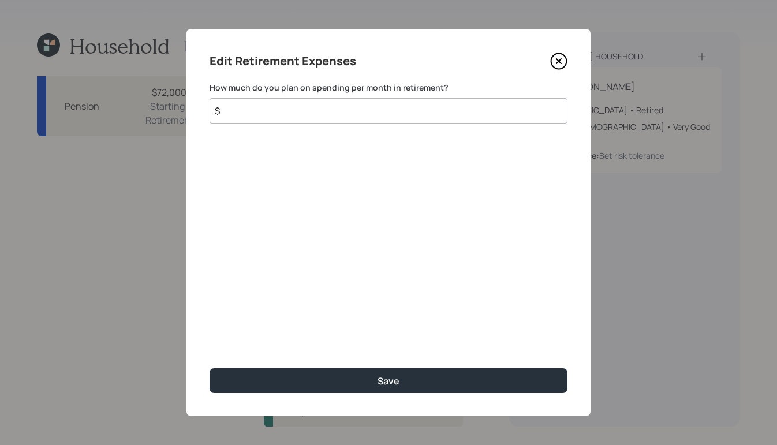
click at [352, 112] on input "$" at bounding box center [389, 110] width 358 height 25
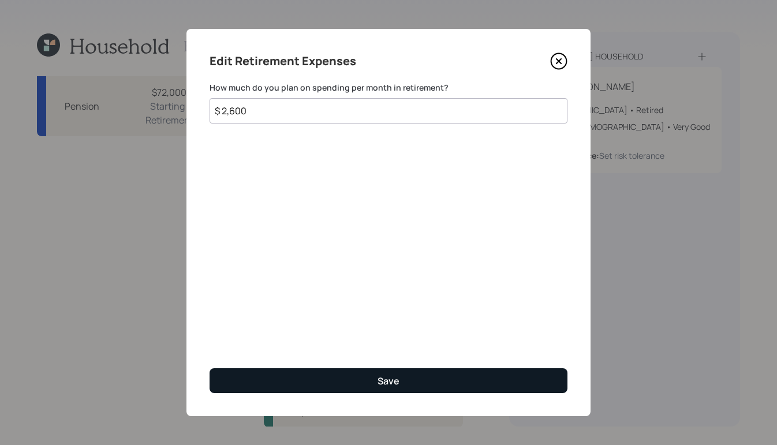
type input "$ 2,600"
click at [409, 386] on button "Save" at bounding box center [389, 380] width 358 height 25
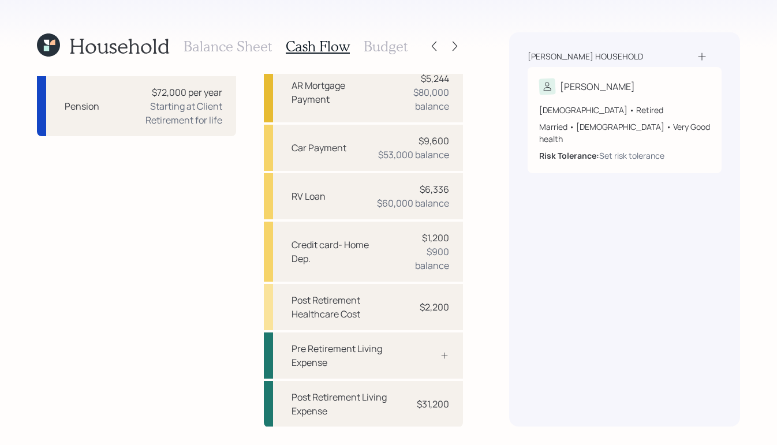
click at [385, 54] on h3 "Budget" at bounding box center [386, 46] width 44 height 17
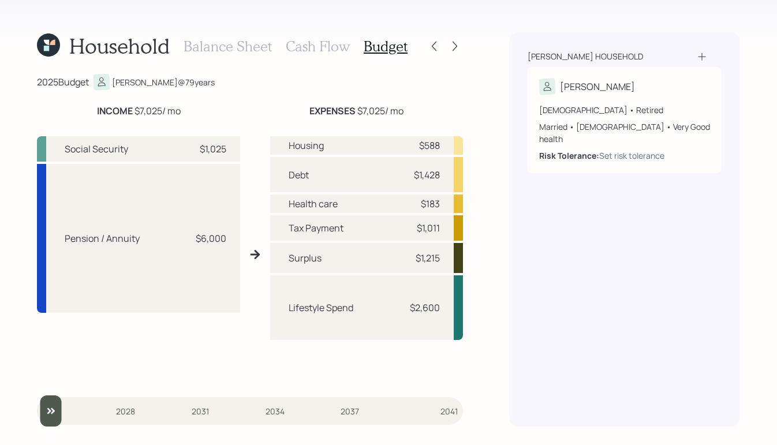
click at [453, 89] on div "2025 Budget Philip @ 79 years" at bounding box center [250, 82] width 426 height 16
click at [456, 44] on icon at bounding box center [455, 46] width 12 height 12
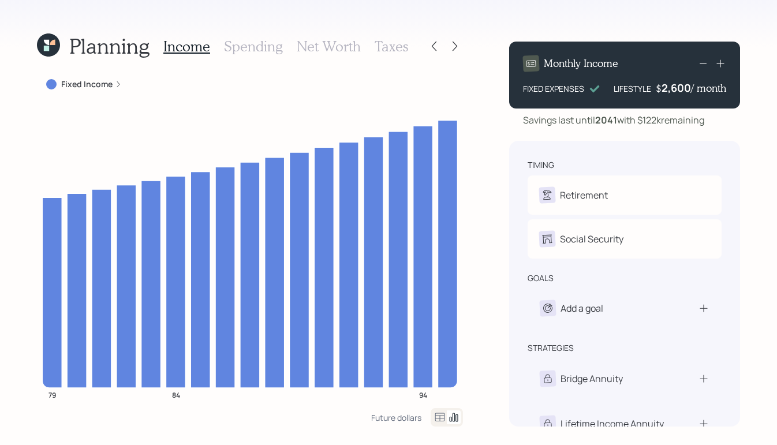
click at [121, 87] on div "Fixed Income" at bounding box center [84, 84] width 94 height 21
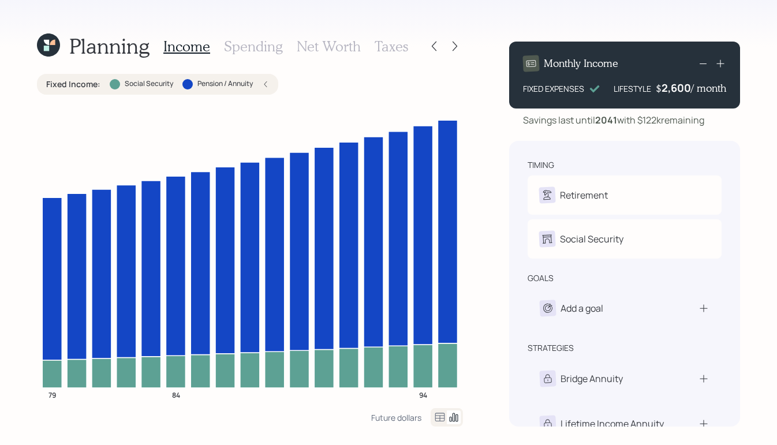
click at [265, 80] on div "Fixed Income : Social Security Pension / Annuity" at bounding box center [157, 85] width 223 height 12
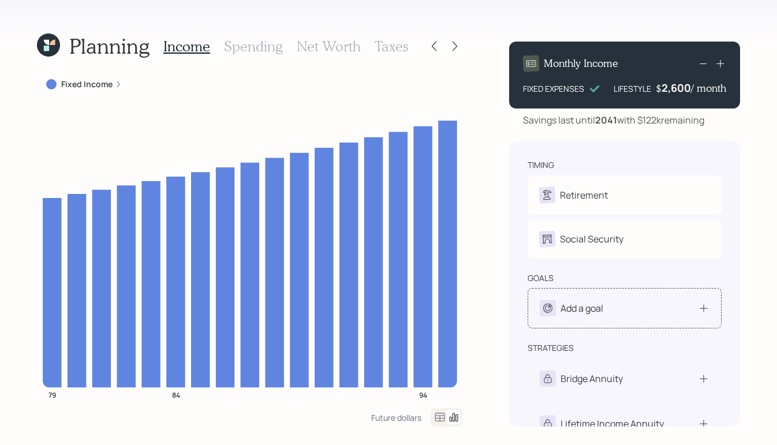
click at [701, 311] on icon at bounding box center [704, 309] width 12 height 12
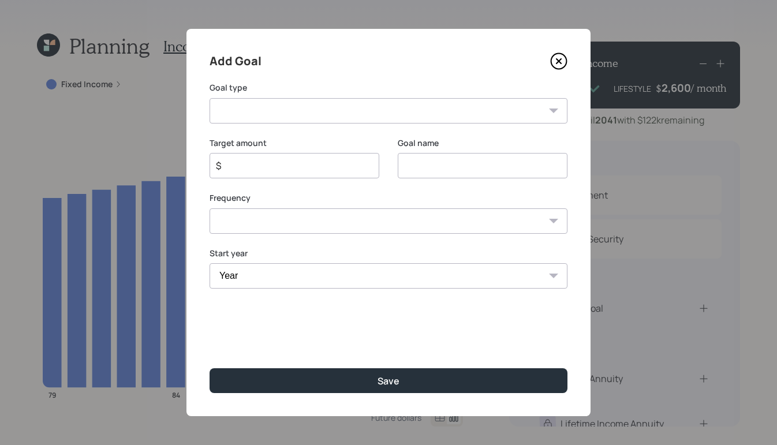
click at [448, 119] on select "Create an emergency fund Donate to charity Purchase a home Make a purchase Supp…" at bounding box center [389, 110] width 358 height 25
select select "vacation"
click at [210, 98] on select "Create an emergency fund Donate to charity Purchase a home Make a purchase Supp…" at bounding box center [389, 110] width 358 height 25
type input "Plan for travel"
click at [333, 167] on input "$" at bounding box center [290, 166] width 150 height 14
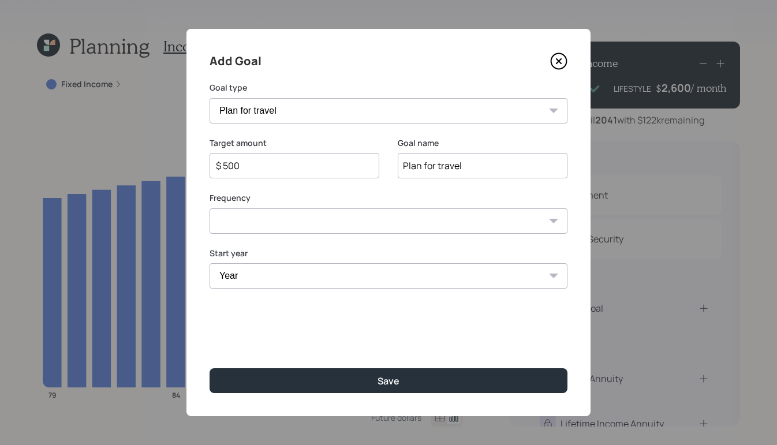
click at [554, 217] on select "One time Every 1 year Every 2 years Every 3 years Every 4 years Every 5 years E…" at bounding box center [389, 220] width 358 height 25
drag, startPoint x: 253, startPoint y: 161, endPoint x: 171, endPoint y: 158, distance: 82.1
click at [171, 158] on div "Add Goal Goal type Create an emergency fund Donate to charity Purchase a home M…" at bounding box center [388, 222] width 777 height 445
type input "$ 3,000"
click at [487, 226] on select "One time Every 1 year Every 2 years Every 3 years Every 4 years Every 5 years E…" at bounding box center [389, 220] width 358 height 25
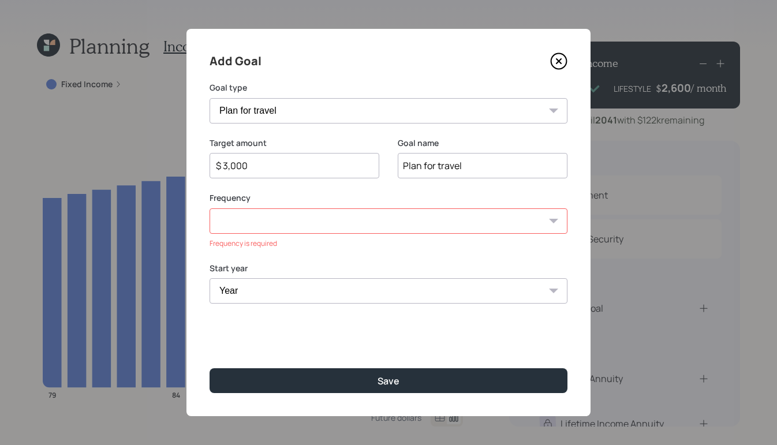
select select "1"
click at [210, 208] on select "One time Every 1 year Every 2 years Every 3 years Every 4 years Every 5 years E…" at bounding box center [389, 220] width 358 height 25
click at [367, 275] on div "Year 2025 2026 2027 2028 2029 2030 2031 2032 2033 2034 2035 2036 2037 2038 2039…" at bounding box center [295, 275] width 170 height 25
click at [359, 283] on select "Year 2025 2026 2027 2028 2029 2030 2031 2032 2033 2034 2035 2036 2037 2038 2039…" at bounding box center [295, 275] width 170 height 25
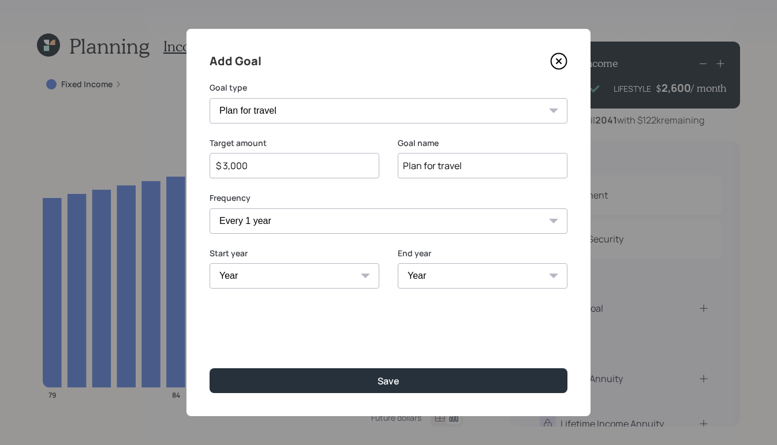
select select "2025"
click at [210, 263] on select "Year 2025 2026 2027 2028 2029 2030 2031 2032 2033 2034 2035 2036 2037 2038 2039…" at bounding box center [295, 275] width 170 height 25
click at [541, 286] on select "Year 2025 2026 2027 2028 2029 2030 2031 2032 2033 2034 2035 2036 2037 2038 2039…" at bounding box center [483, 275] width 170 height 25
select select "2033"
click at [398, 263] on select "Year 2025 2026 2027 2028 2029 2030 2031 2032 2033 2034 2035 2036 2037 2038 2039…" at bounding box center [483, 275] width 170 height 25
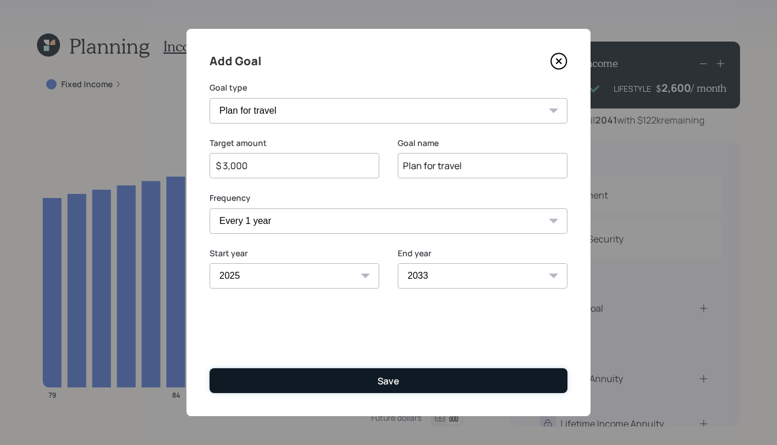
click at [390, 383] on div "Save" at bounding box center [389, 381] width 22 height 13
type input "$"
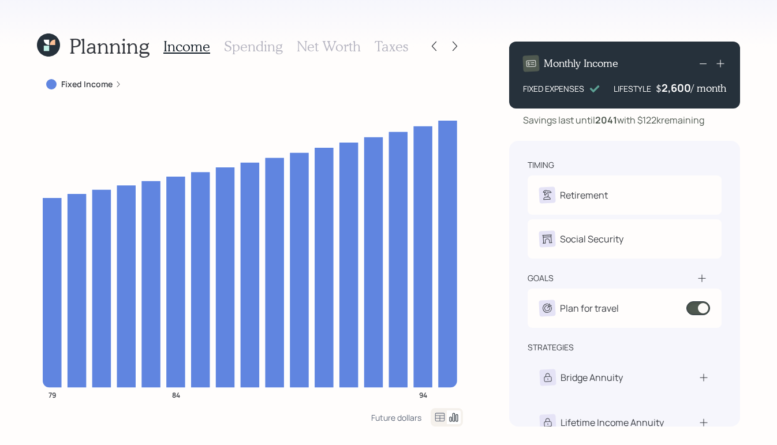
click at [108, 80] on label "Fixed Income" at bounding box center [86, 85] width 51 height 12
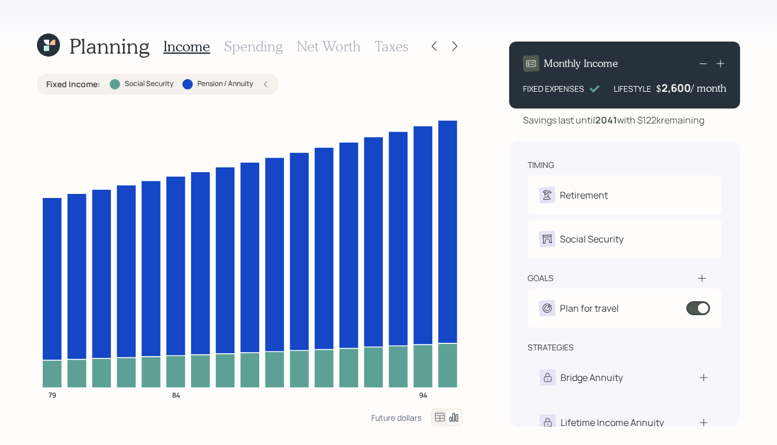
click at [260, 88] on div "Fixed Income : Social Security Pension / Annuity" at bounding box center [157, 85] width 223 height 12
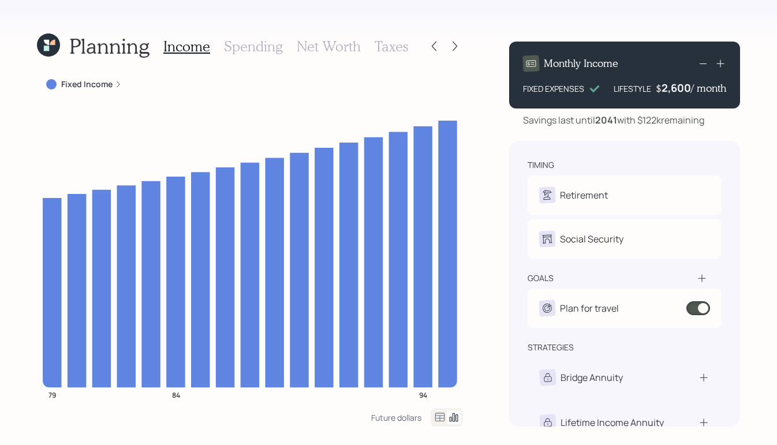
click at [262, 50] on h3 "Spending" at bounding box center [253, 46] width 59 height 17
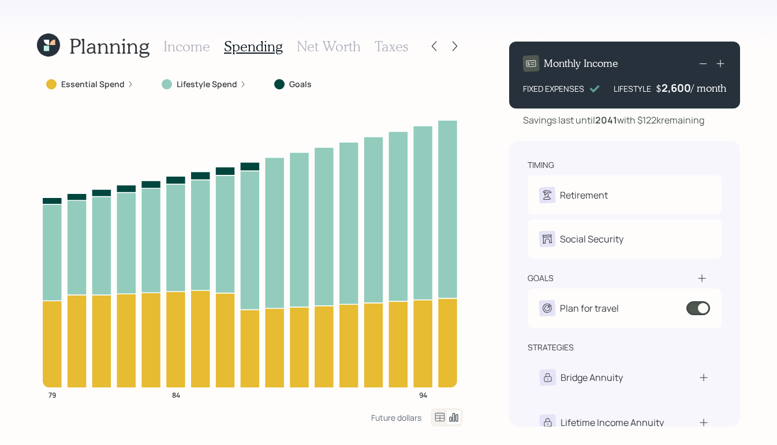
click at [127, 85] on icon at bounding box center [130, 84] width 7 height 7
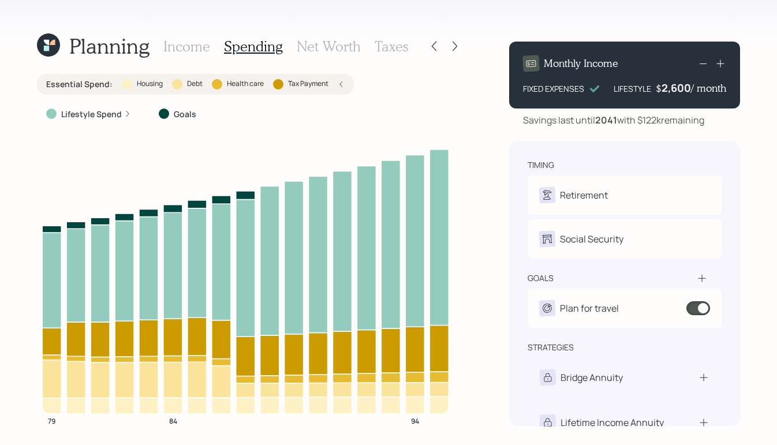
click at [127, 113] on icon at bounding box center [127, 113] width 7 height 7
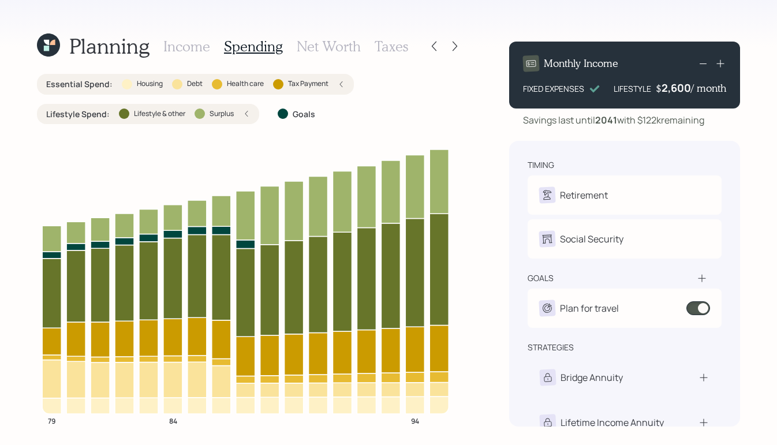
click at [240, 114] on div "Lifestyle Spend : Lifestyle & other Surplus" at bounding box center [148, 115] width 204 height 12
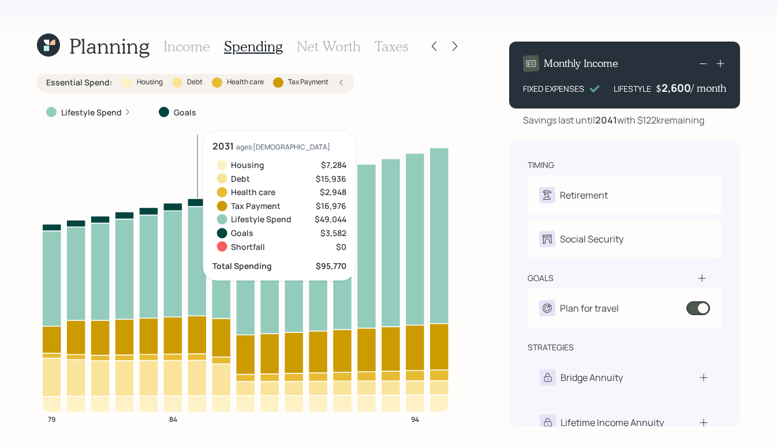
scroll to position [2, 0]
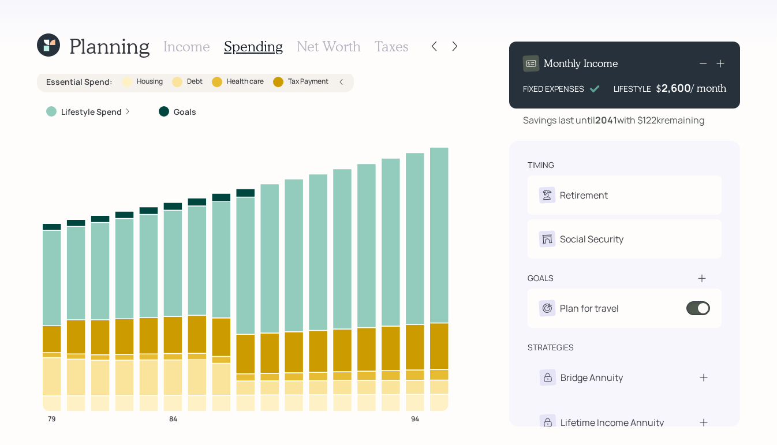
click at [314, 45] on h3 "Net Worth" at bounding box center [329, 46] width 64 height 17
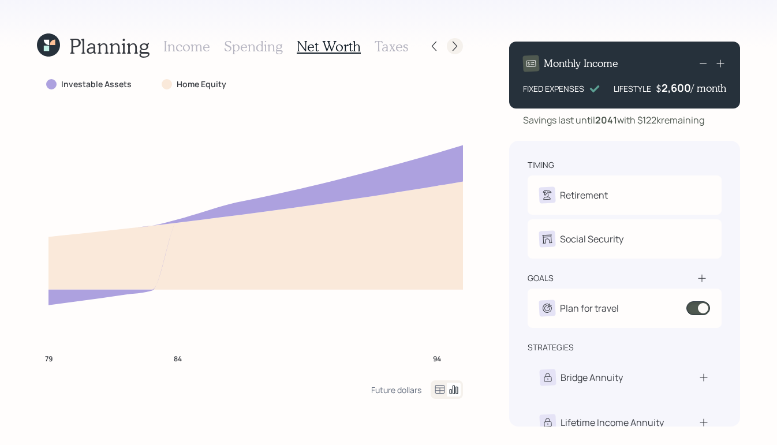
click at [455, 46] on icon at bounding box center [455, 46] width 12 height 12
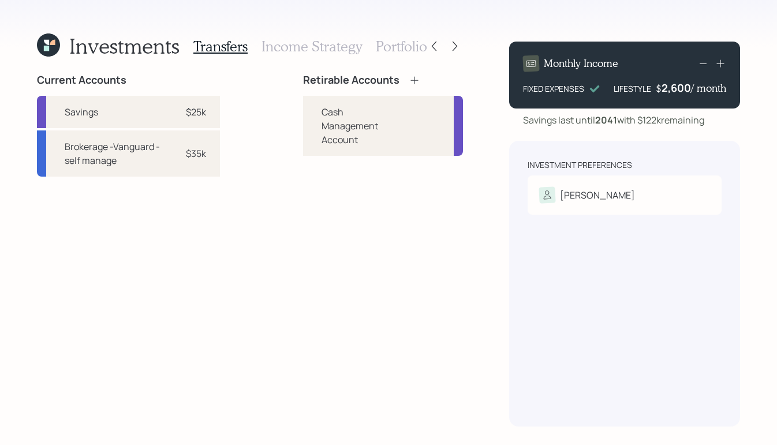
click at [564, 315] on div "Investment Preferences Philip Risk Tolerance: N/A" at bounding box center [624, 284] width 231 height 286
click at [654, 196] on div "Philip" at bounding box center [624, 195] width 171 height 16
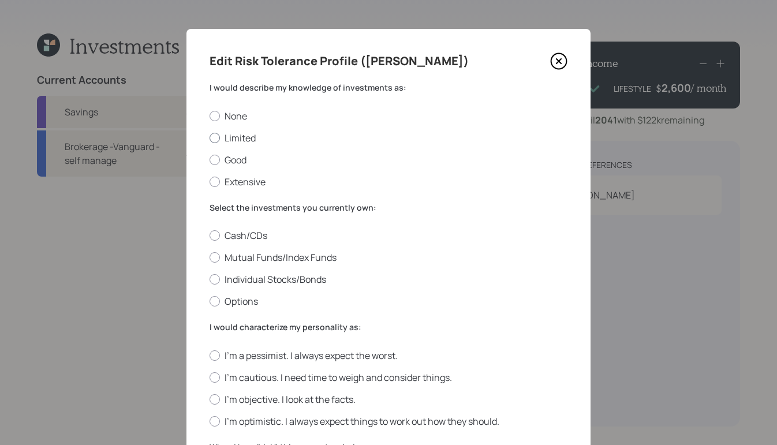
click at [210, 139] on div at bounding box center [215, 138] width 10 height 10
click at [210, 138] on input "Limited" at bounding box center [209, 137] width 1 height 1
radio input "true"
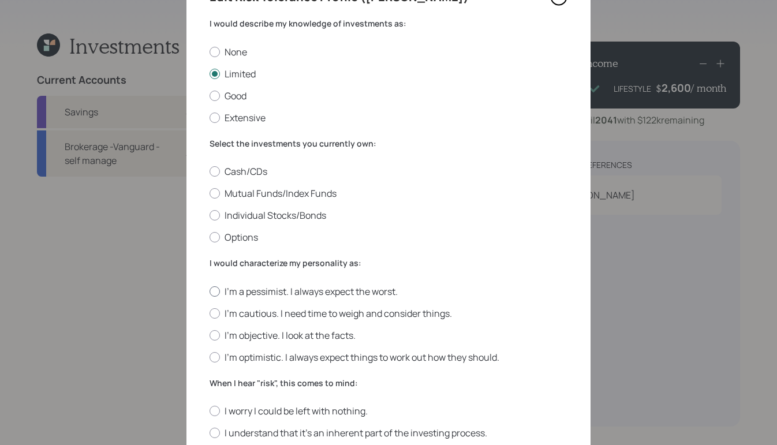
scroll to position [95, 0]
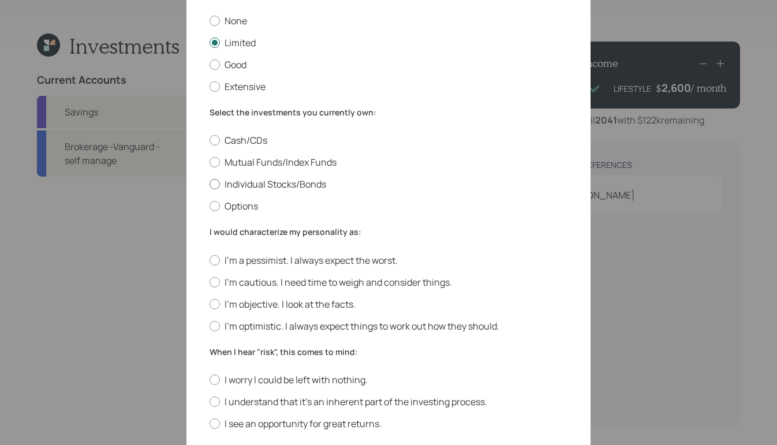
click at [210, 183] on label "Individual Stocks/Bonds" at bounding box center [389, 184] width 358 height 13
click at [209, 184] on input "Individual Stocks/Bonds" at bounding box center [209, 184] width 1 height 1
radio input "true"
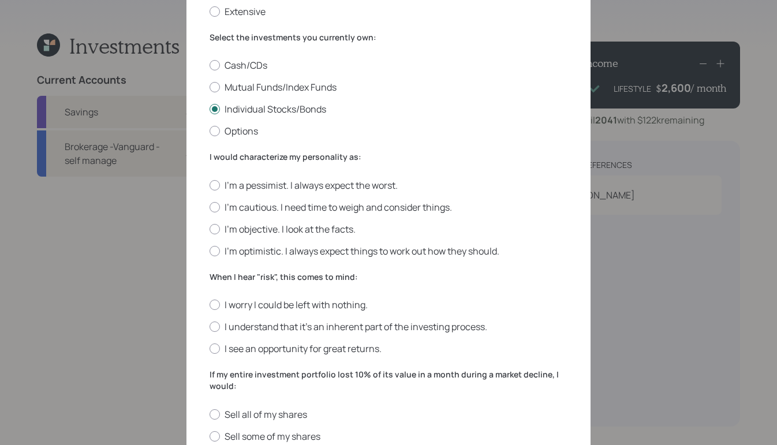
scroll to position [172, 0]
click at [213, 254] on div at bounding box center [215, 250] width 10 height 10
click at [210, 250] on input "I'm optimistic. I always expect things to work out how they should." at bounding box center [209, 249] width 1 height 1
radio input "true"
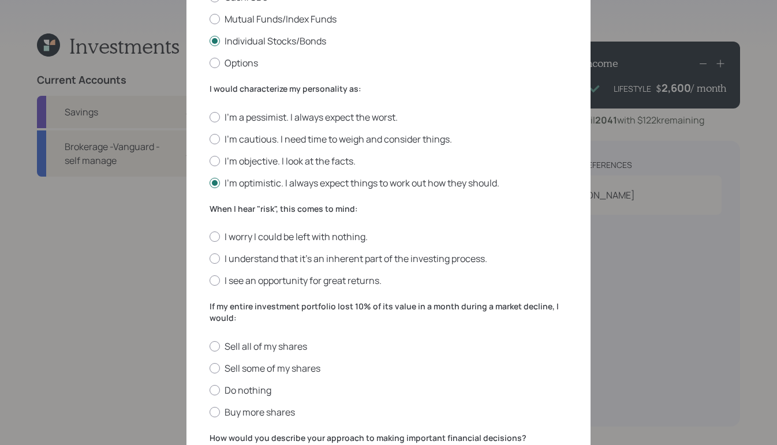
scroll to position [240, 0]
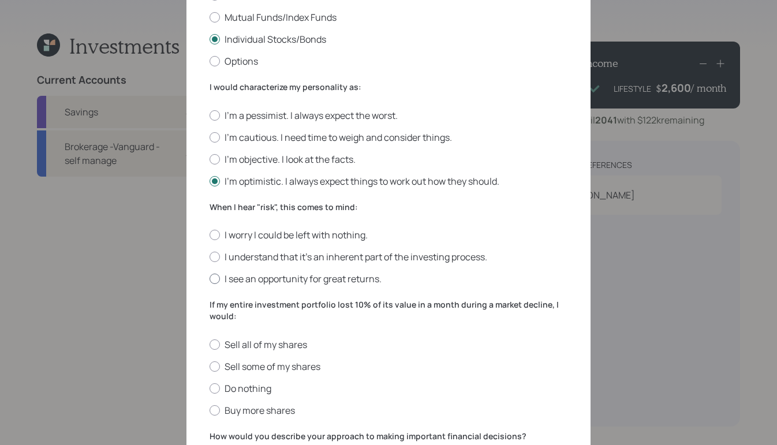
click at [212, 279] on div at bounding box center [215, 279] width 10 height 10
click at [210, 279] on input "I see an opportunity for great returns." at bounding box center [209, 279] width 1 height 1
radio input "true"
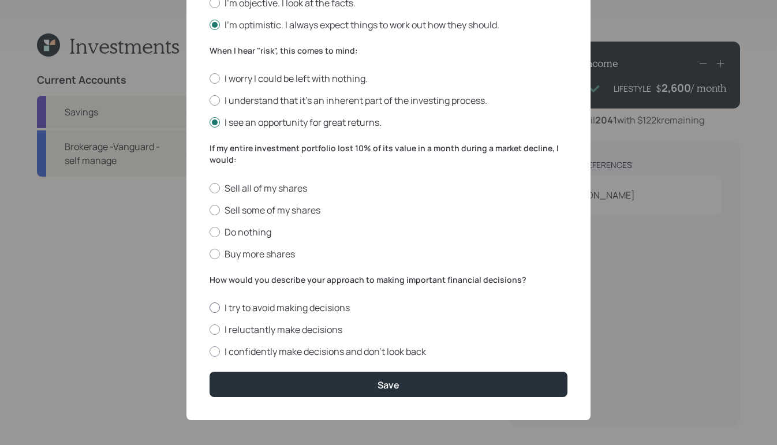
scroll to position [396, 0]
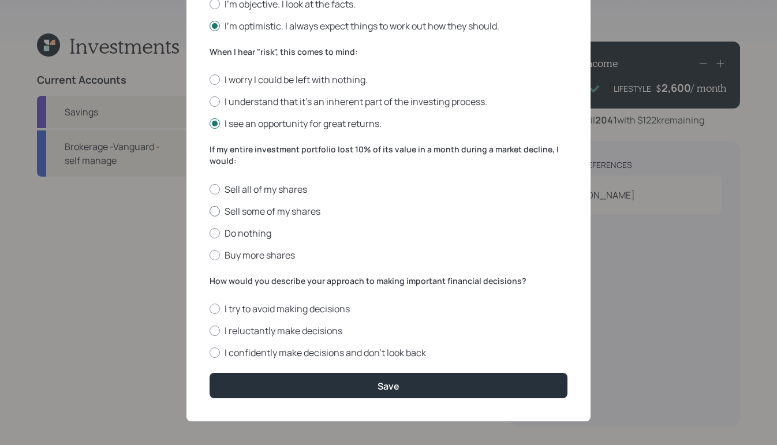
click at [215, 205] on label "Sell some of my shares" at bounding box center [389, 211] width 358 height 13
click at [210, 211] on input "Sell some of my shares" at bounding box center [209, 211] width 1 height 1
radio input "true"
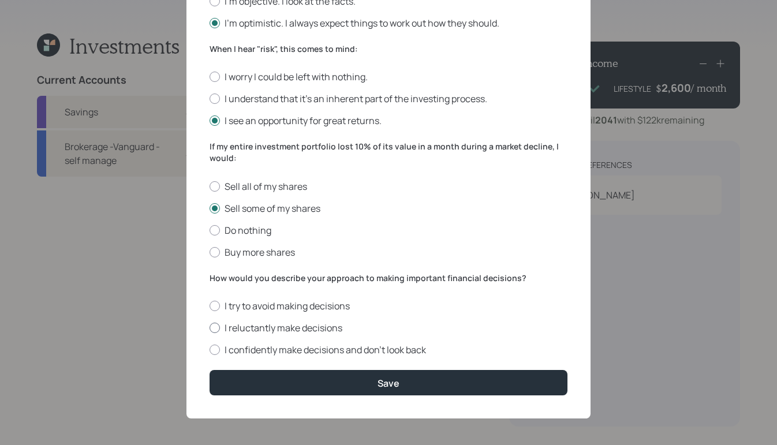
scroll to position [401, 0]
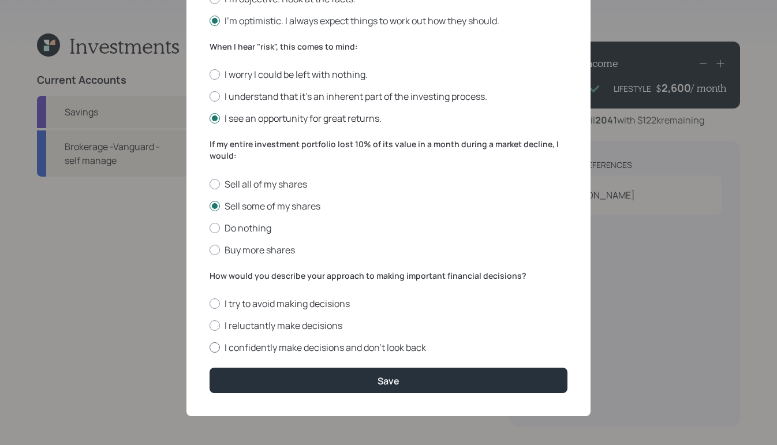
click at [212, 348] on div at bounding box center [215, 347] width 10 height 10
click at [210, 348] on input "I confidently make decisions and don’t look back" at bounding box center [209, 348] width 1 height 1
radio input "true"
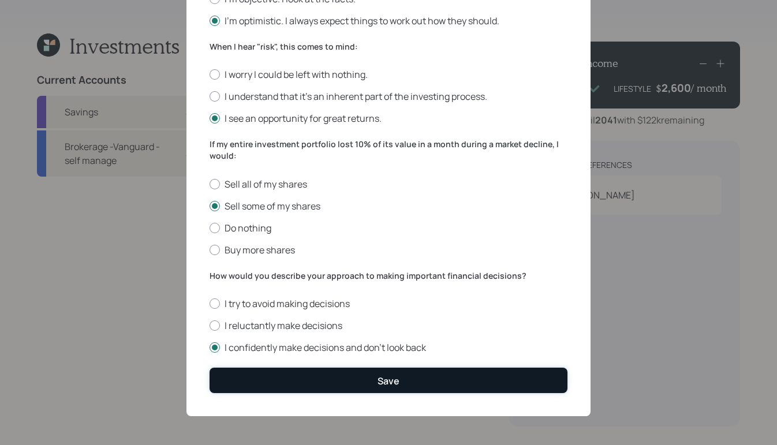
click at [345, 384] on button "Save" at bounding box center [389, 380] width 358 height 25
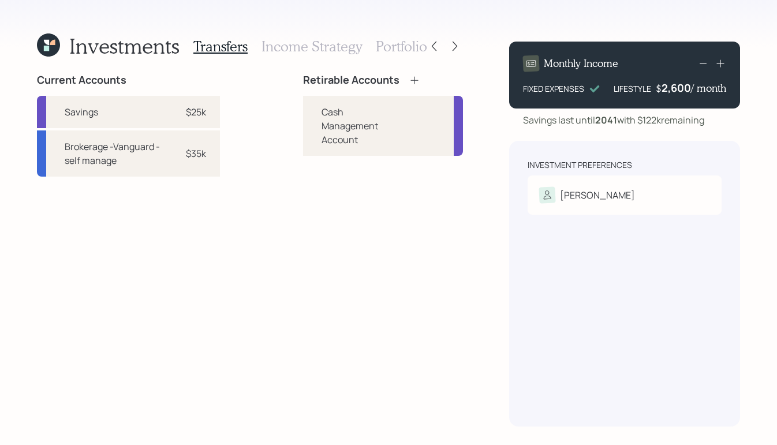
click at [418, 81] on icon at bounding box center [415, 80] width 12 height 12
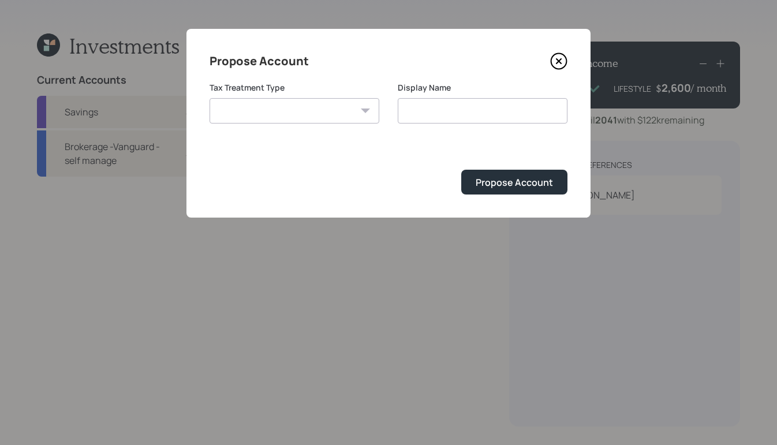
click at [338, 107] on select "Roth Taxable Traditional" at bounding box center [295, 110] width 170 height 25
select select "taxable"
click at [210, 98] on select "Roth Taxable Traditional" at bounding box center [295, 110] width 170 height 25
type input "Taxable"
click at [526, 188] on div "Propose Account" at bounding box center [514, 182] width 77 height 13
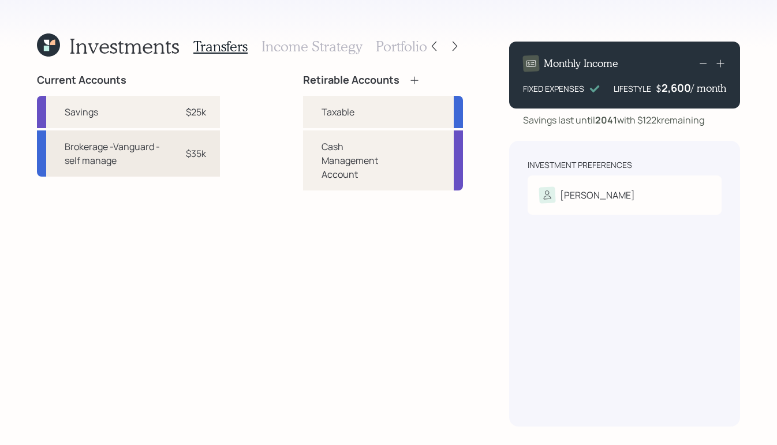
click at [159, 154] on div "Brokerage -Vanguard -self manage" at bounding box center [114, 154] width 98 height 28
click at [350, 118] on div "Taxable" at bounding box center [338, 112] width 33 height 14
select select "d47a0737-7a3b-470d-b0af-d59de10c2a06"
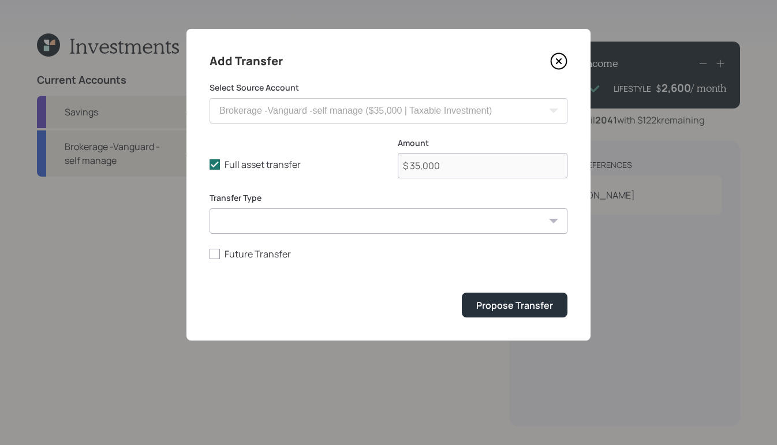
click at [312, 218] on select "ACAT Transfer Non ACAT Transfer Capitalize Rollover Rollover Deposit" at bounding box center [389, 220] width 358 height 25
select select "acat_transfer"
click at [210, 208] on select "ACAT Transfer Non ACAT Transfer Capitalize Rollover Rollover Deposit" at bounding box center [389, 220] width 358 height 25
click at [521, 313] on button "Propose Transfer" at bounding box center [515, 305] width 106 height 25
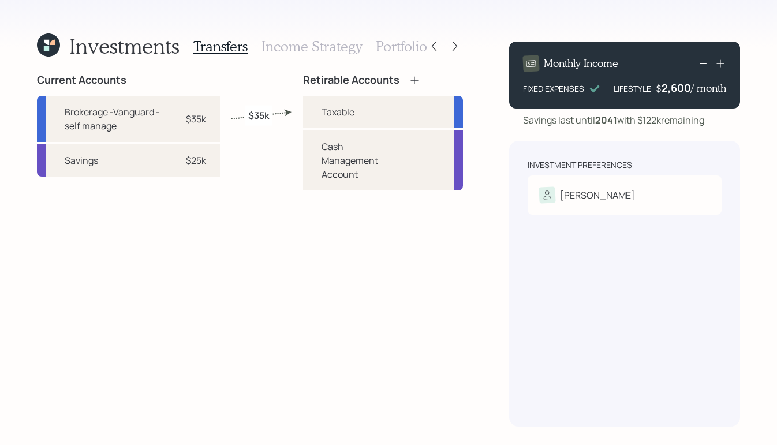
click at [310, 53] on h3 "Income Strategy" at bounding box center [312, 46] width 100 height 17
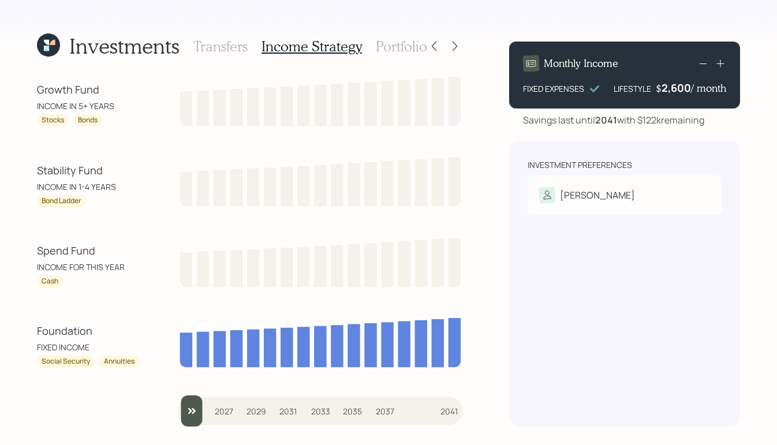
click at [405, 45] on h3 "Portfolio" at bounding box center [401, 46] width 51 height 17
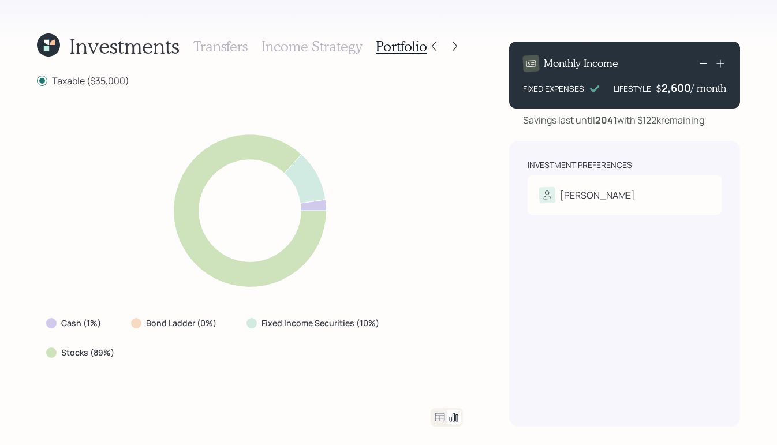
click at [282, 42] on h3 "Income Strategy" at bounding box center [312, 46] width 100 height 17
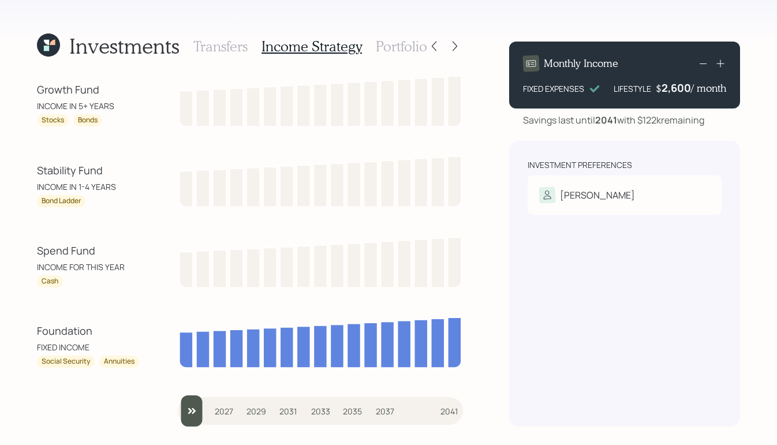
click at [388, 47] on h3 "Portfolio" at bounding box center [401, 46] width 51 height 17
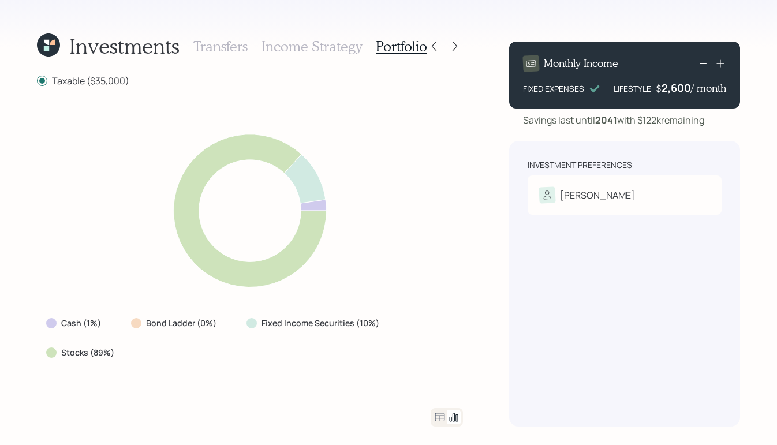
click at [290, 38] on h3 "Income Strategy" at bounding box center [312, 46] width 100 height 17
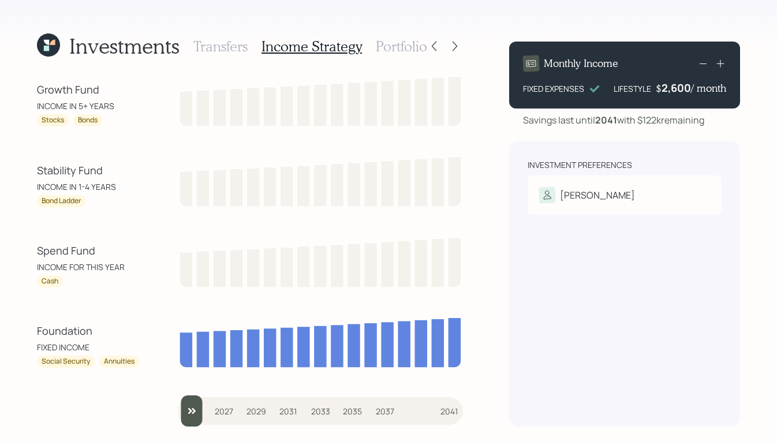
click at [412, 46] on h3 "Portfolio" at bounding box center [401, 46] width 51 height 17
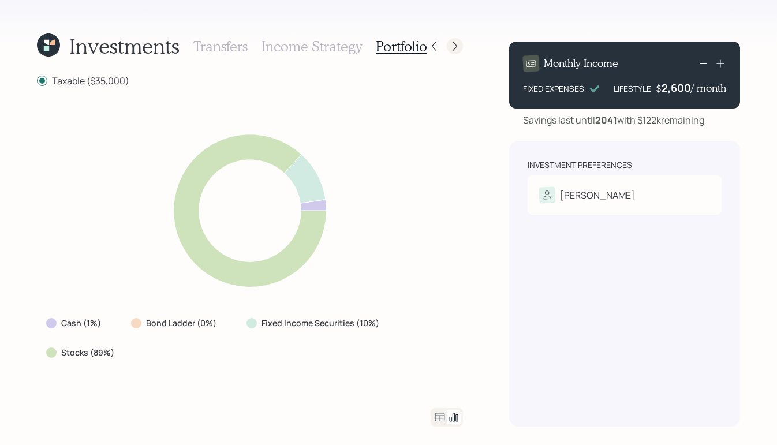
click at [455, 44] on icon at bounding box center [455, 47] width 5 height 10
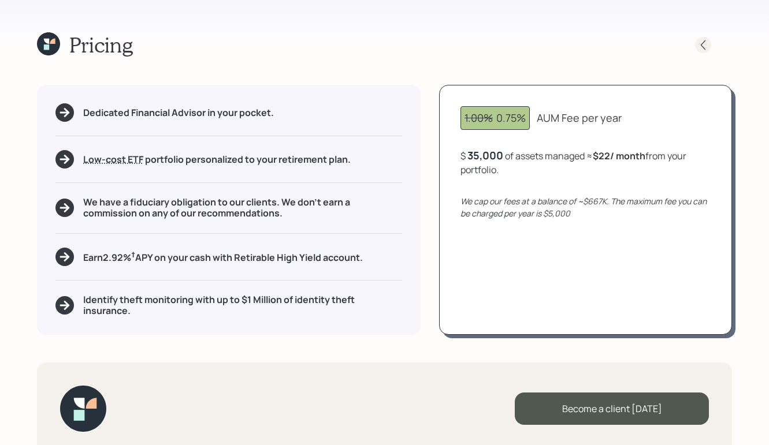
click at [705, 47] on icon at bounding box center [703, 45] width 12 height 12
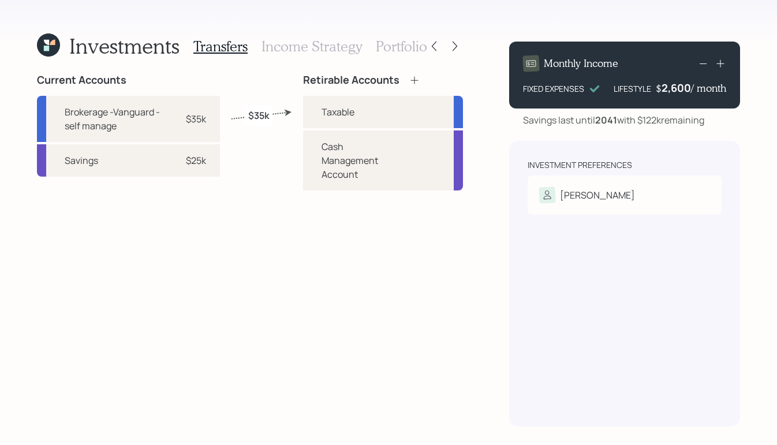
click at [408, 42] on h3 "Portfolio" at bounding box center [401, 46] width 51 height 17
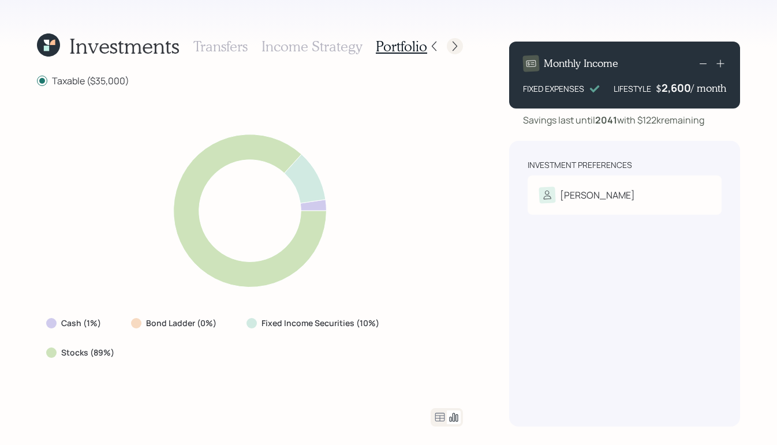
click at [455, 46] on icon at bounding box center [455, 46] width 12 height 12
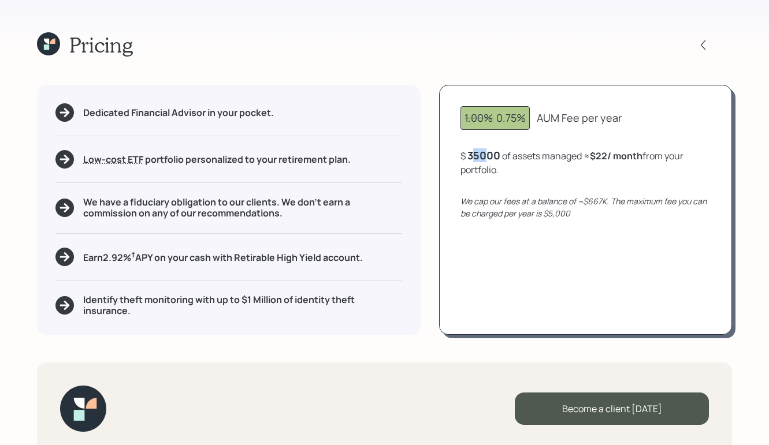
drag, startPoint x: 471, startPoint y: 157, endPoint x: 490, endPoint y: 157, distance: 18.5
click at [490, 157] on div "35000" at bounding box center [483, 155] width 33 height 14
click at [418, 86] on div "Dedicated Financial Advisor in your pocket. Low-cost ETF Retirable uses diversi…" at bounding box center [384, 210] width 695 height 250
drag, startPoint x: 289, startPoint y: 111, endPoint x: 87, endPoint y: 118, distance: 202.2
click at [87, 118] on div "Dedicated Financial Advisor in your pocket." at bounding box center [228, 112] width 346 height 18
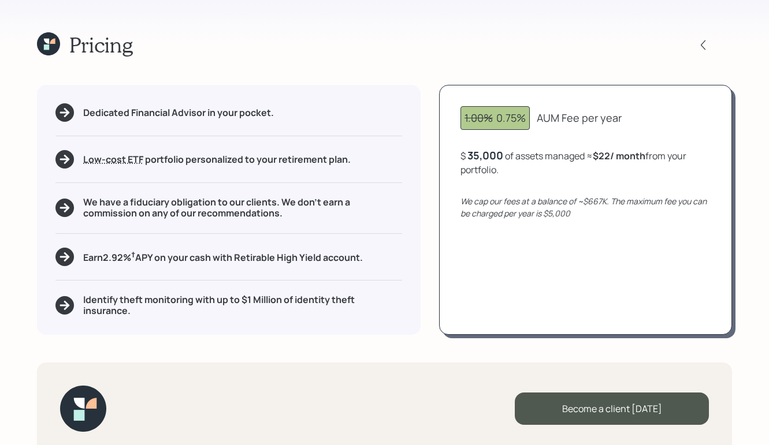
click at [255, 42] on div "Pricing" at bounding box center [384, 44] width 695 height 25
drag, startPoint x: 85, startPoint y: 256, endPoint x: 200, endPoint y: 252, distance: 115.6
click at [189, 261] on h5 "Earn 2.92 % † APY on your cash with Retirable High Yield account." at bounding box center [223, 256] width 280 height 14
click at [408, 34] on div "Pricing" at bounding box center [384, 44] width 695 height 25
click at [698, 42] on icon at bounding box center [703, 45] width 12 height 12
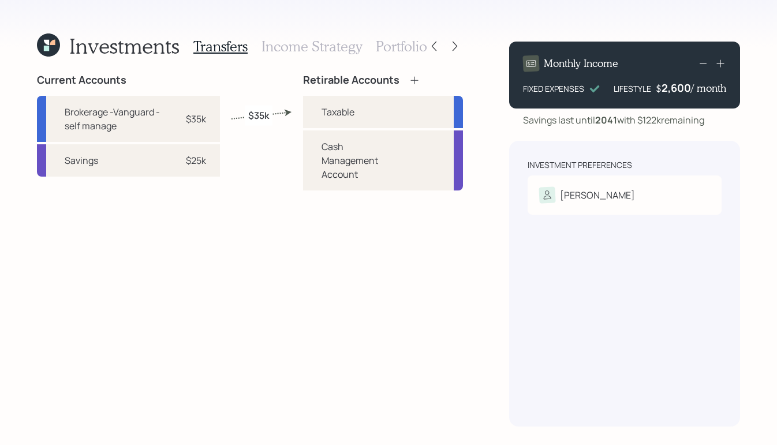
click at [442, 38] on div at bounding box center [444, 46] width 37 height 16
click at [426, 43] on div at bounding box center [434, 46] width 16 height 16
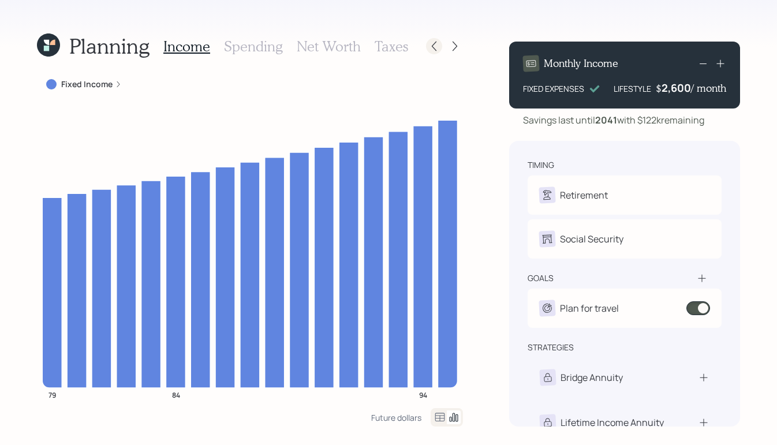
click at [433, 45] on icon at bounding box center [435, 46] width 12 height 12
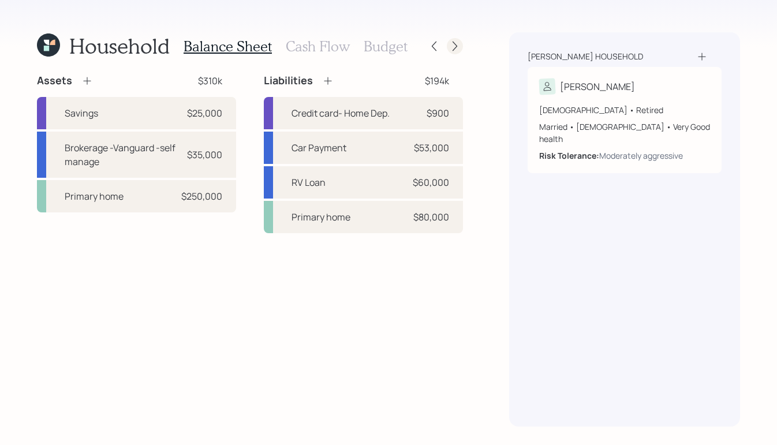
click at [452, 53] on div at bounding box center [455, 46] width 16 height 16
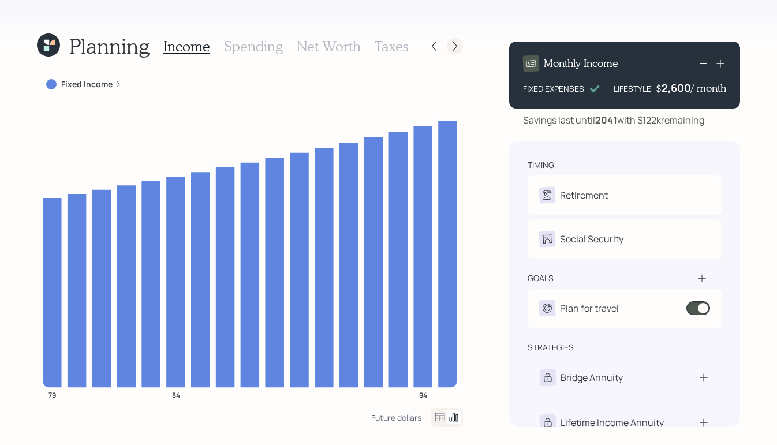
click at [453, 51] on icon at bounding box center [455, 46] width 12 height 12
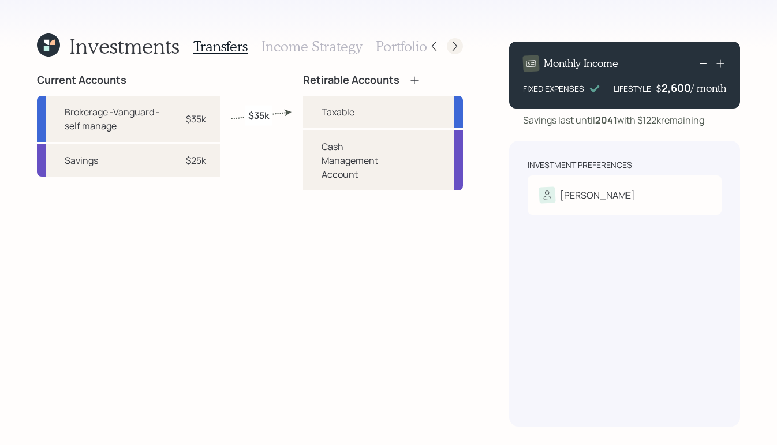
click at [456, 53] on div at bounding box center [455, 46] width 16 height 16
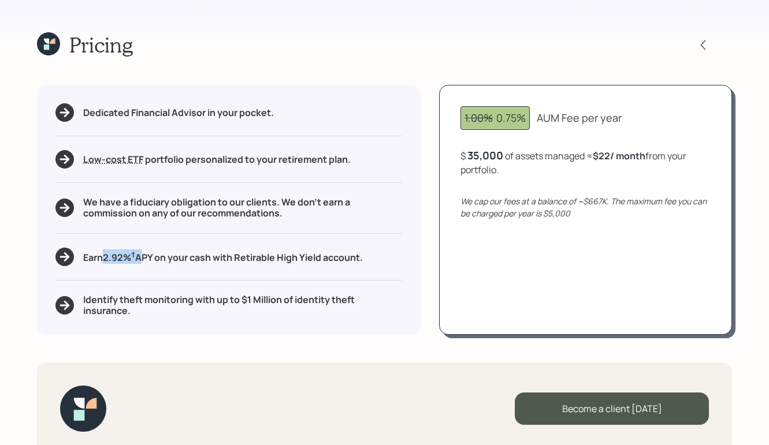
drag, startPoint x: 106, startPoint y: 256, endPoint x: 140, endPoint y: 263, distance: 34.2
click at [140, 263] on h5 "Earn 2.92 % † APY on your cash with Retirable High Yield account." at bounding box center [223, 256] width 280 height 14
click at [24, 215] on div "Pricing Dedicated Financial Advisor in your pocket. Low-cost ETF Retirable uses…" at bounding box center [384, 222] width 769 height 445
drag, startPoint x: 84, startPoint y: 256, endPoint x: 387, endPoint y: 263, distance: 303.3
click at [387, 263] on div "Earn 2.92 % † APY on your cash with Retirable High Yield account." at bounding box center [228, 257] width 346 height 18
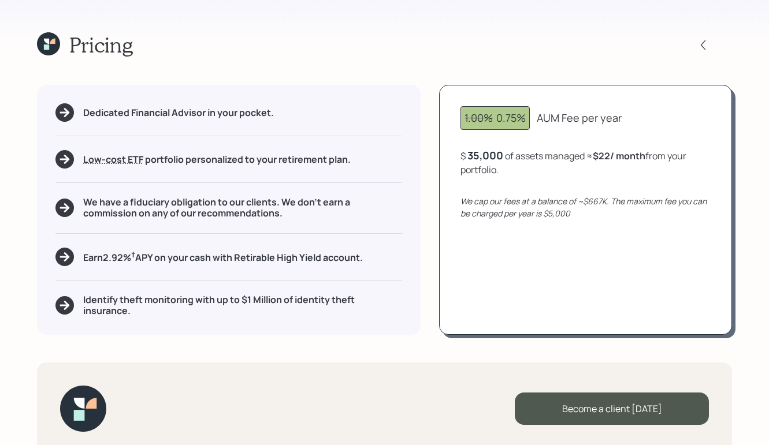
click at [406, 51] on div "Pricing" at bounding box center [384, 44] width 695 height 25
click at [424, 50] on div "Pricing" at bounding box center [384, 44] width 695 height 25
drag, startPoint x: 105, startPoint y: 259, endPoint x: 157, endPoint y: 260, distance: 52.0
click at [157, 260] on h5 "Earn 2.92 % † APY on your cash with Retirable High Yield account." at bounding box center [223, 256] width 280 height 14
click at [383, 45] on div "Pricing" at bounding box center [384, 44] width 695 height 25
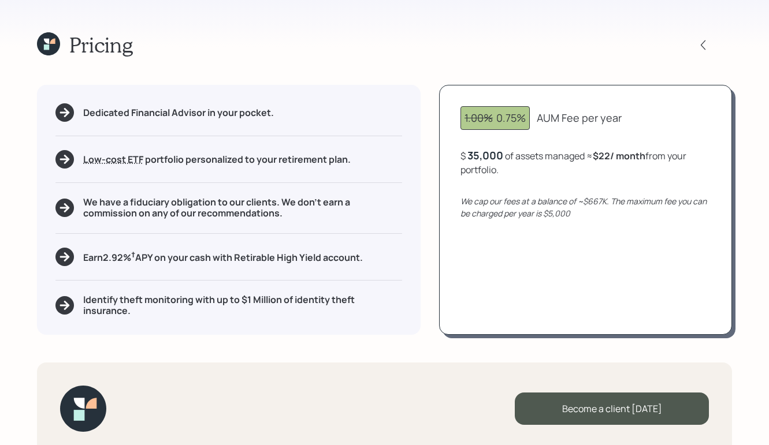
click at [473, 54] on div "Pricing" at bounding box center [384, 44] width 695 height 25
click at [54, 46] on icon at bounding box center [48, 43] width 23 height 23
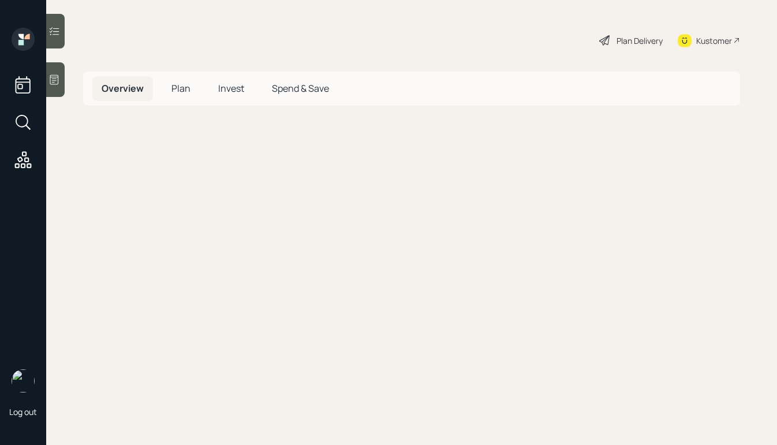
click at [55, 46] on div at bounding box center [55, 31] width 18 height 35
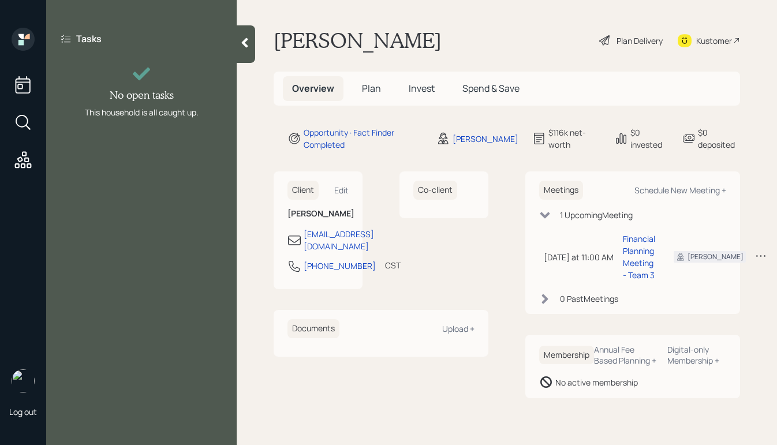
drag, startPoint x: 249, startPoint y: 43, endPoint x: 306, endPoint y: 41, distance: 57.2
click at [249, 44] on icon at bounding box center [245, 43] width 12 height 12
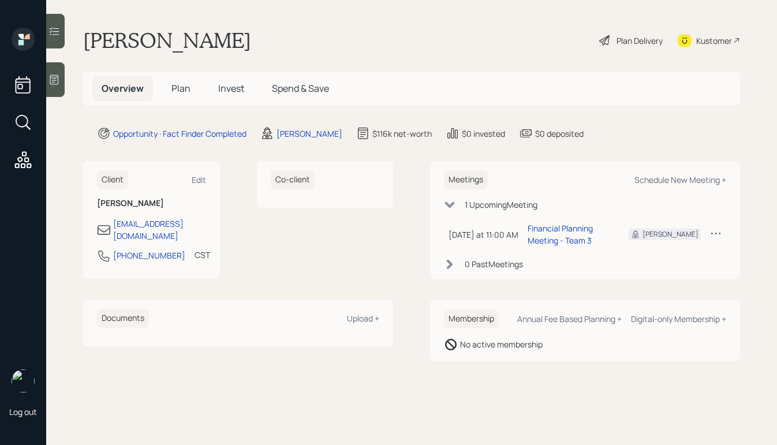
click at [395, 40] on div "Philip Roberts Plan Delivery Kustomer" at bounding box center [411, 40] width 657 height 25
click at [318, 136] on div "Aleksandra Szegda" at bounding box center [310, 134] width 66 height 12
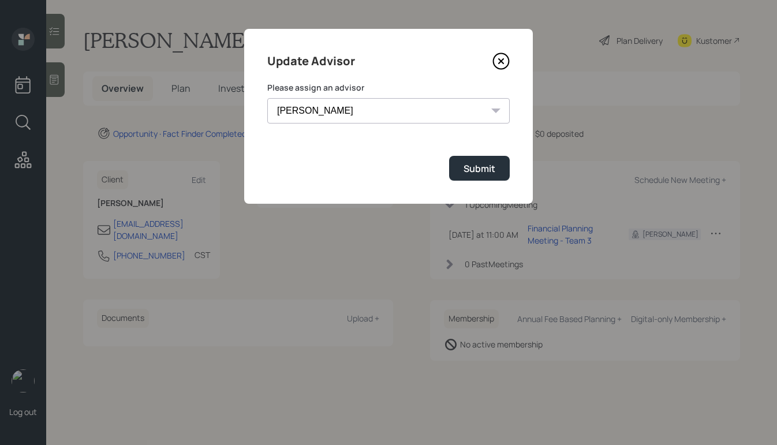
click at [419, 109] on select "Jonah Coleman Tyler End James DiStasi Treva Nostdahl Eric Schwartz Aleksandra S…" at bounding box center [388, 110] width 243 height 25
select select "bffa7908-1b2a-4c79-9bb6-f0ec9aed22d3"
click at [267, 98] on select "Jonah Coleman Tyler End James DiStasi Treva Nostdahl Eric Schwartz Aleksandra S…" at bounding box center [388, 110] width 243 height 25
click at [487, 175] on div "Submit" at bounding box center [480, 168] width 32 height 13
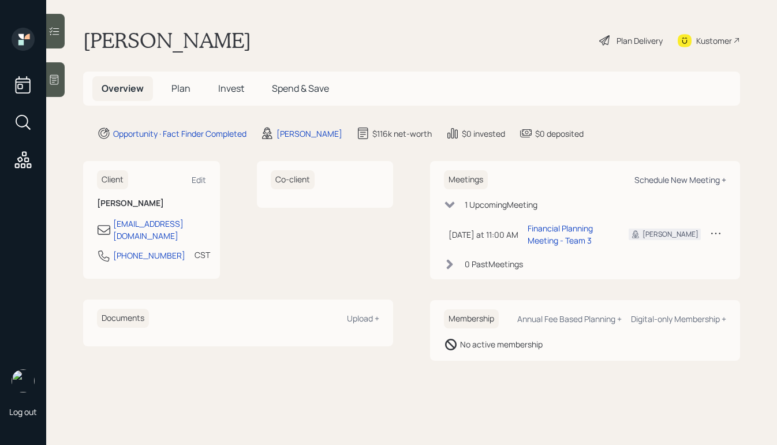
click at [703, 184] on div "Schedule New Meeting +" at bounding box center [681, 179] width 92 height 11
select select "bffa7908-1b2a-4c79-9bb6-f0ec9aed22d3"
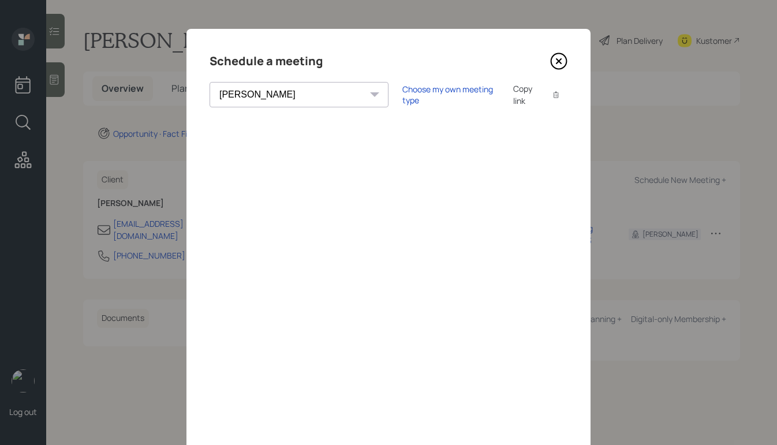
click at [557, 63] on icon at bounding box center [559, 61] width 5 height 5
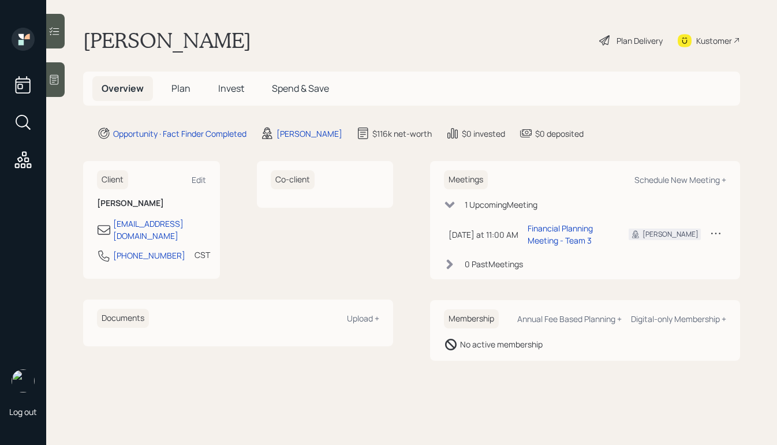
click at [619, 36] on div "Plan Delivery" at bounding box center [640, 41] width 46 height 12
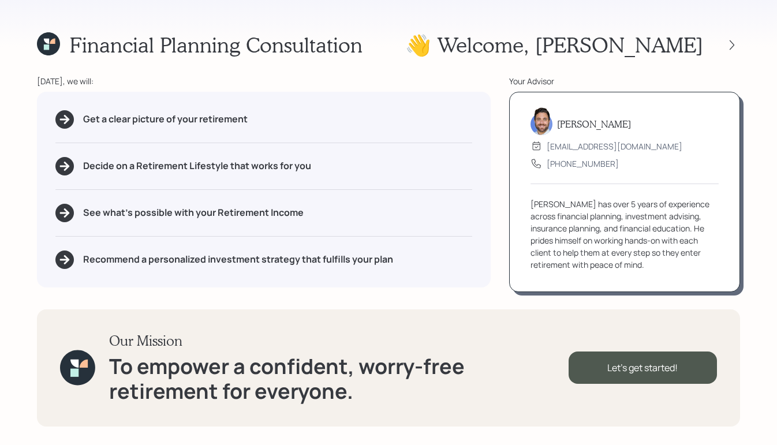
click at [48, 42] on icon at bounding box center [46, 41] width 5 height 5
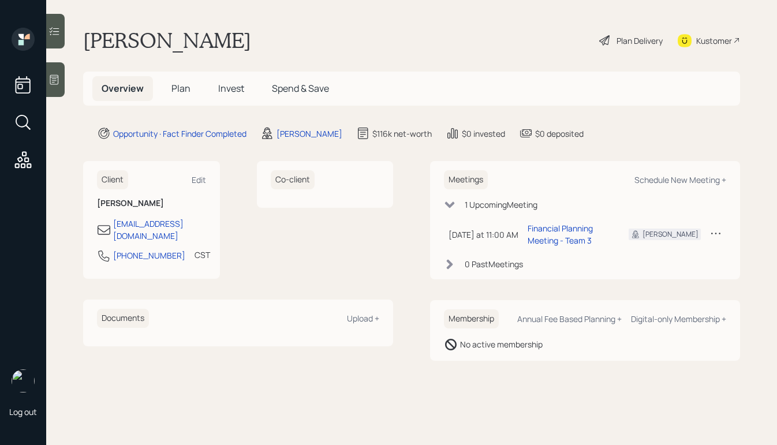
click at [176, 84] on span "Plan" at bounding box center [181, 88] width 19 height 13
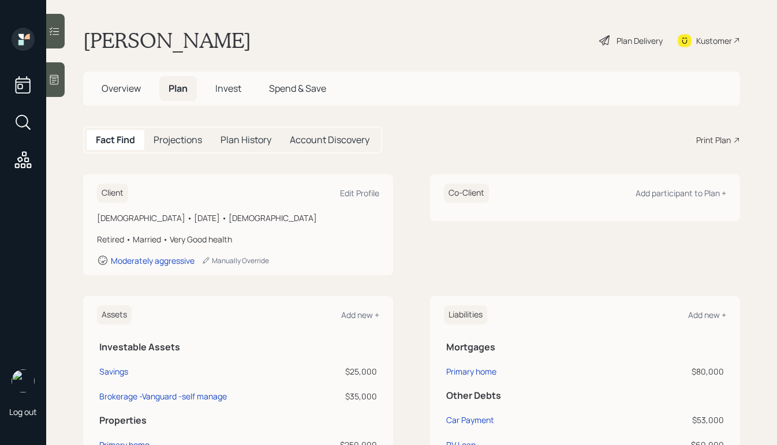
click at [695, 152] on div "Fact Find Projections Plan History Account Discovery Print Plan" at bounding box center [411, 139] width 657 height 27
click at [699, 148] on div "Fact Find Projections Plan History Account Discovery Print Plan" at bounding box center [411, 139] width 657 height 27
click at [701, 145] on div "Print Plan" at bounding box center [713, 140] width 35 height 12
click at [107, 91] on span "Overview" at bounding box center [121, 88] width 39 height 13
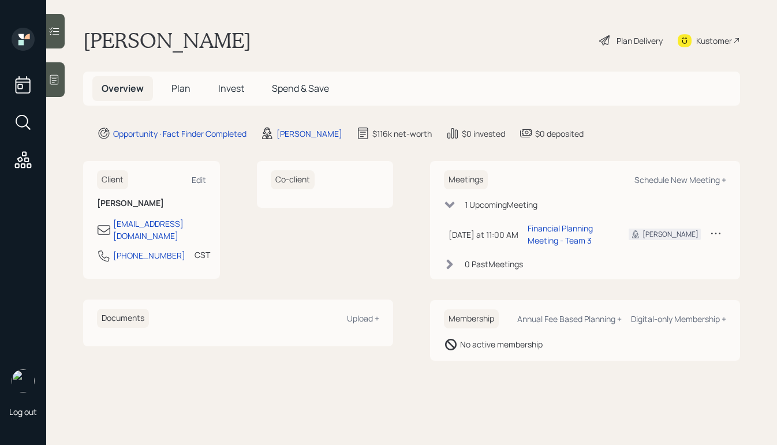
click at [324, 141] on main "Philip Roberts Plan Delivery Kustomer Overview Plan Invest Spend & Save Opportu…" at bounding box center [411, 222] width 731 height 445
click at [320, 133] on div "[PERSON_NAME]" at bounding box center [310, 134] width 66 height 12
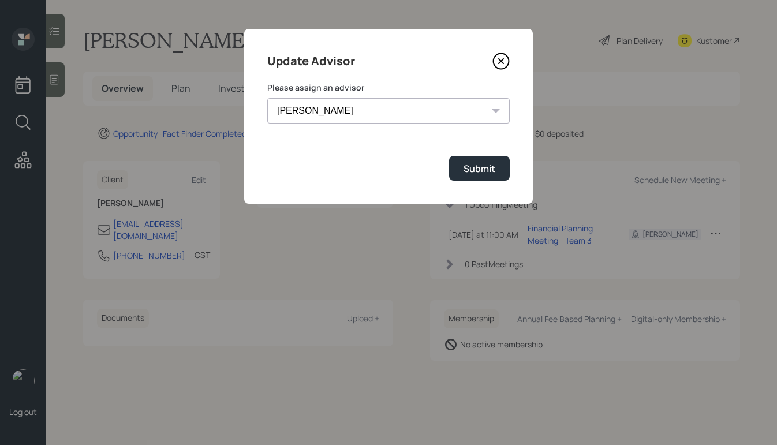
click at [331, 120] on select "Jonah Coleman Tyler End James DiStasi Treva Nostdahl Eric Schwartz Aleksandra S…" at bounding box center [388, 110] width 243 height 25
select select "b1d8ea90-abcc-42aa-86cc-4f33a132aacc"
click at [267, 98] on select "Jonah Coleman Tyler End James DiStasi Treva Nostdahl Eric Schwartz Aleksandra S…" at bounding box center [388, 110] width 243 height 25
click at [467, 173] on div "Submit" at bounding box center [480, 168] width 32 height 13
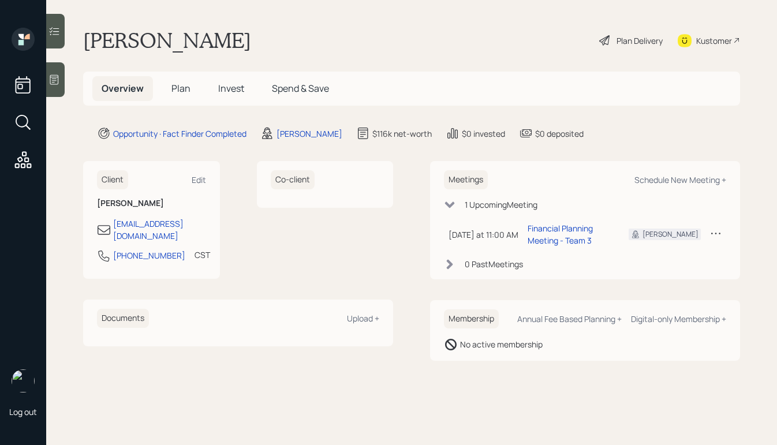
click at [626, 43] on div "Plan Delivery" at bounding box center [640, 41] width 46 height 12
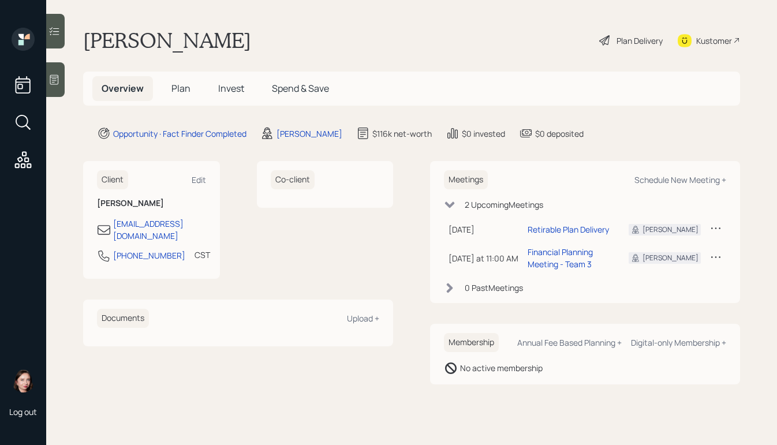
click at [203, 91] on div "Overview Plan Invest Spend & Save" at bounding box center [215, 88] width 246 height 25
click at [168, 87] on h5 "Plan" at bounding box center [181, 88] width 38 height 25
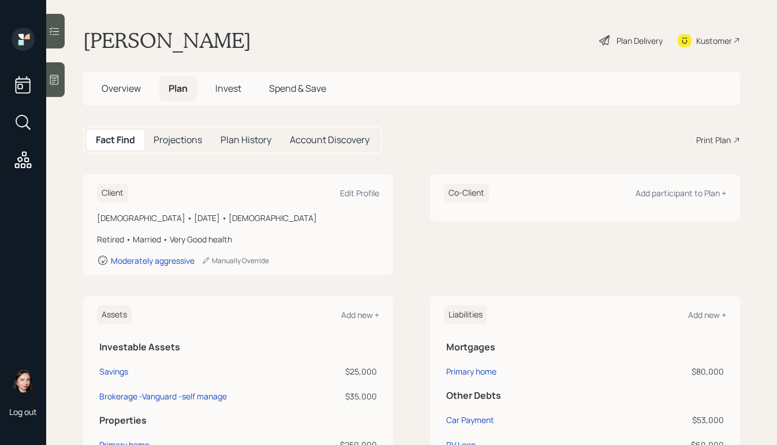
click at [711, 144] on div "Print Plan" at bounding box center [713, 140] width 35 height 12
click at [114, 90] on span "Overview" at bounding box center [121, 88] width 39 height 13
